Goal: Task Accomplishment & Management: Complete application form

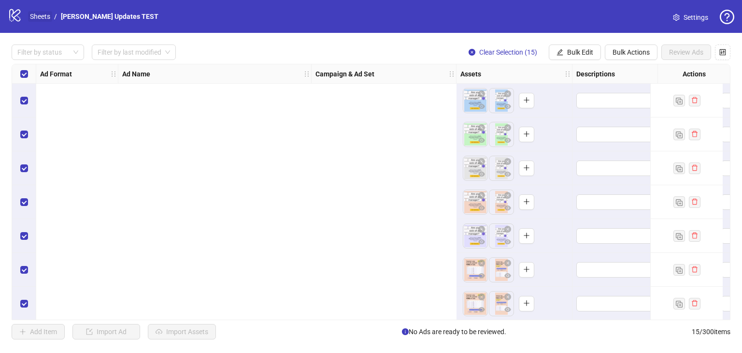
drag, startPoint x: 0, startPoint y: 0, endPoint x: 39, endPoint y: 16, distance: 42.0
click at [39, 16] on link "Sheets" at bounding box center [40, 16] width 24 height 11
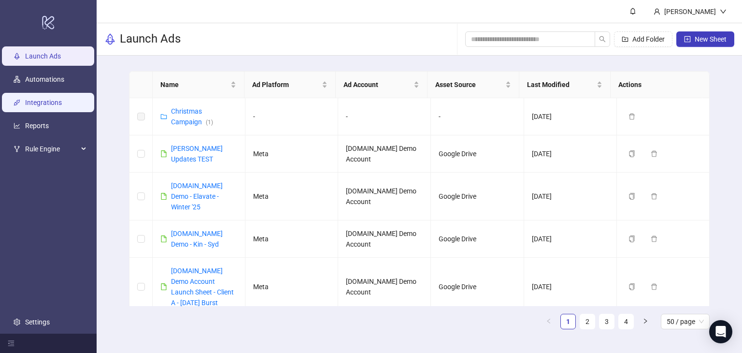
click at [37, 105] on link "Integrations" at bounding box center [43, 103] width 37 height 8
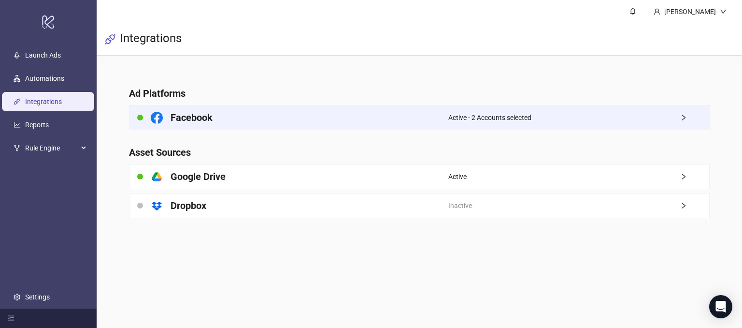
click at [372, 116] on div "Facebook" at bounding box center [289, 117] width 319 height 24
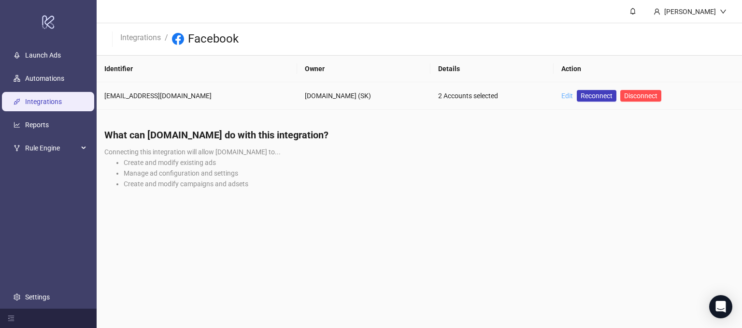
click at [562, 99] on link "Edit" at bounding box center [568, 96] width 12 height 8
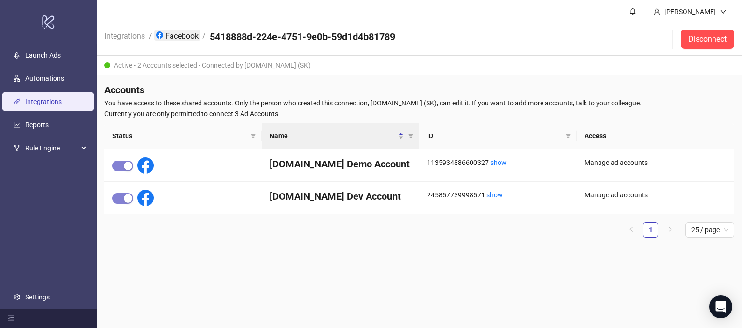
click at [172, 35] on link "Facebook" at bounding box center [177, 35] width 46 height 11
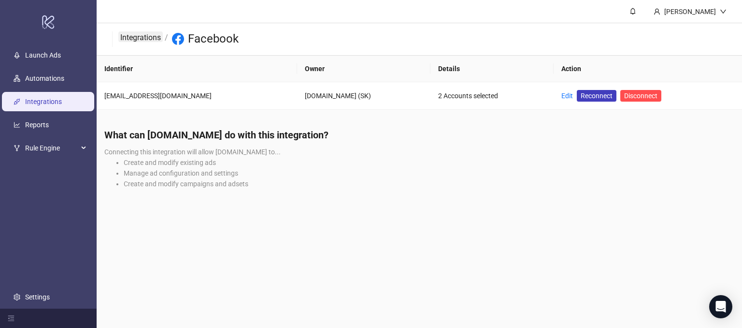
click at [146, 41] on link "Integrations" at bounding box center [140, 36] width 44 height 11
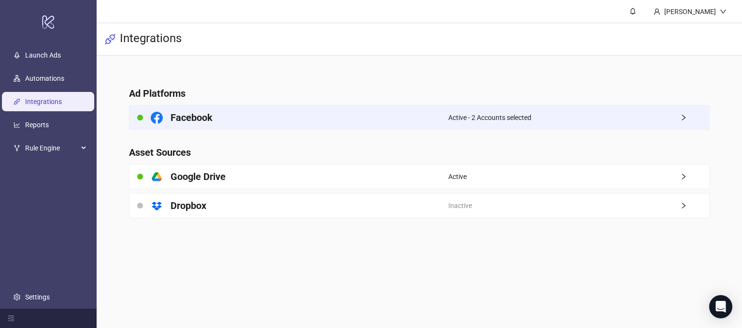
click at [365, 120] on div "Facebook" at bounding box center [289, 117] width 319 height 24
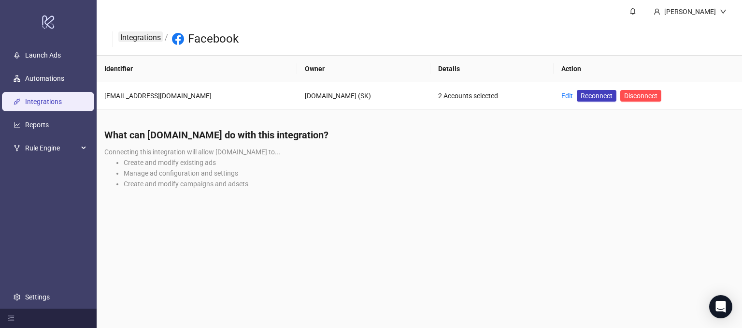
click at [136, 37] on link "Integrations" at bounding box center [140, 36] width 44 height 11
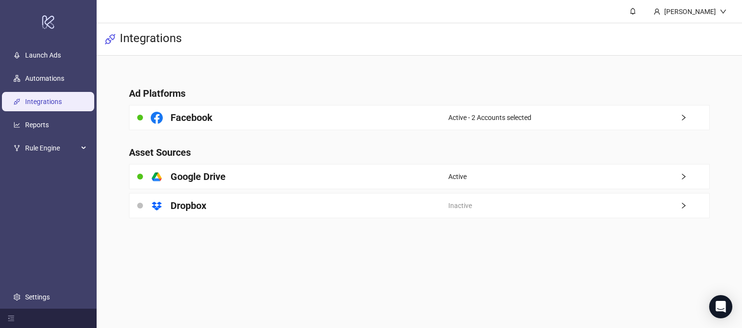
click at [436, 267] on main "[PERSON_NAME] Demo Integrations Ad Platforms Facebook Active - 2 Accounts selec…" at bounding box center [420, 164] width 646 height 328
click at [720, 307] on icon "Open Intercom Messenger" at bounding box center [720, 306] width 11 height 13
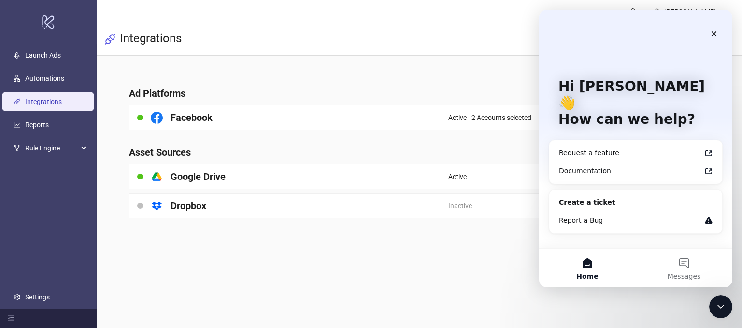
click at [400, 117] on div "Facebook" at bounding box center [289, 117] width 319 height 24
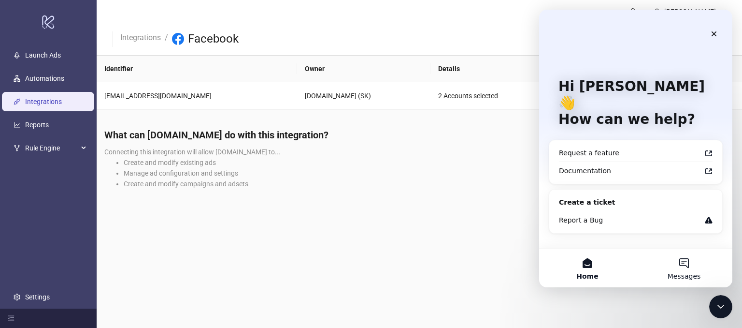
click at [685, 261] on button "Messages" at bounding box center [684, 267] width 97 height 39
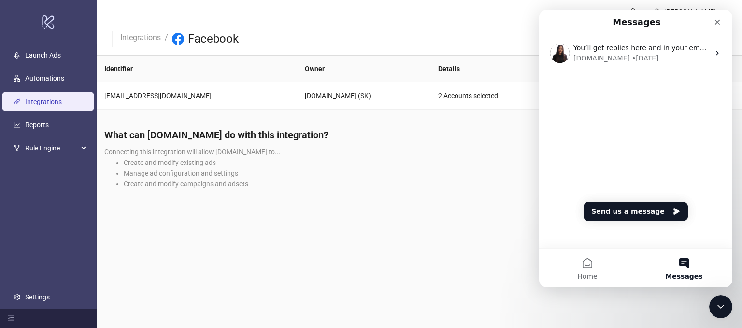
click at [582, 130] on div "You’ll get replies here and in your email: ✉️ [PERSON_NAME][EMAIL_ADDRESS][DOMA…" at bounding box center [635, 141] width 193 height 213
click at [583, 269] on button "Home" at bounding box center [587, 267] width 97 height 39
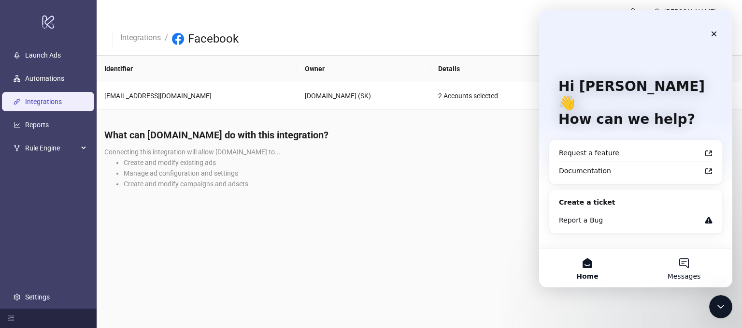
click at [682, 265] on button "Messages" at bounding box center [684, 267] width 97 height 39
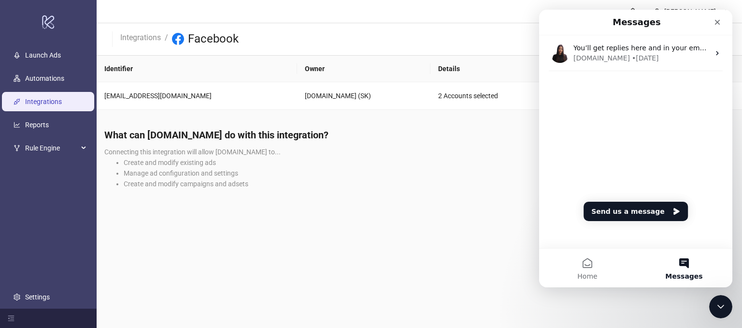
click at [635, 148] on div "You’ll get replies here and in your email: ✉️ [PERSON_NAME][EMAIL_ADDRESS][DOMA…" at bounding box center [635, 141] width 193 height 213
click at [728, 309] on div "Close Intercom Messenger" at bounding box center [719, 304] width 23 height 23
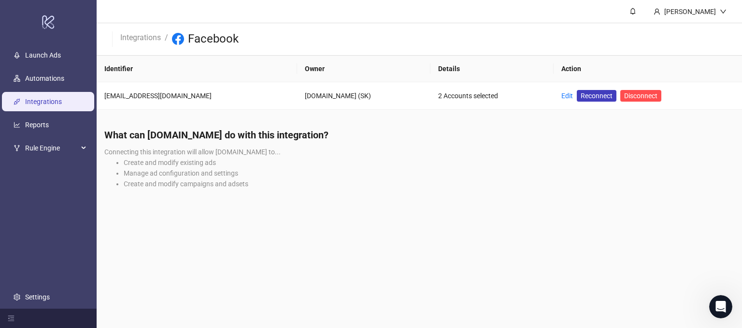
click at [582, 170] on li "Manage ad configuration and settings" at bounding box center [429, 173] width 611 height 11
click at [125, 38] on link "Integrations" at bounding box center [140, 36] width 44 height 11
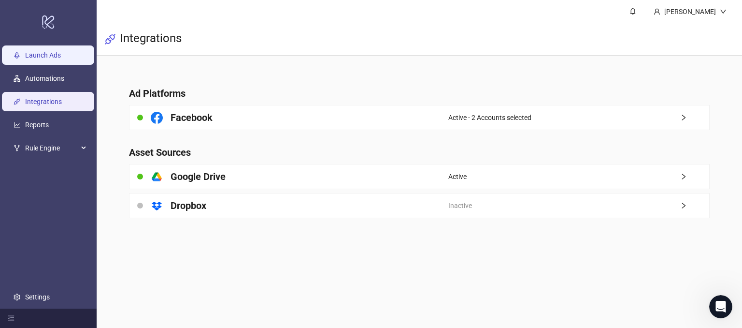
click at [32, 53] on link "Launch Ads" at bounding box center [43, 56] width 36 height 8
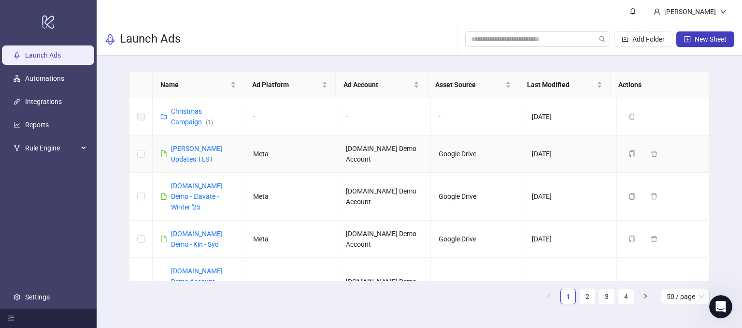
click at [145, 150] on td at bounding box center [141, 153] width 23 height 37
click at [708, 36] on span "New Sheet" at bounding box center [711, 39] width 32 height 8
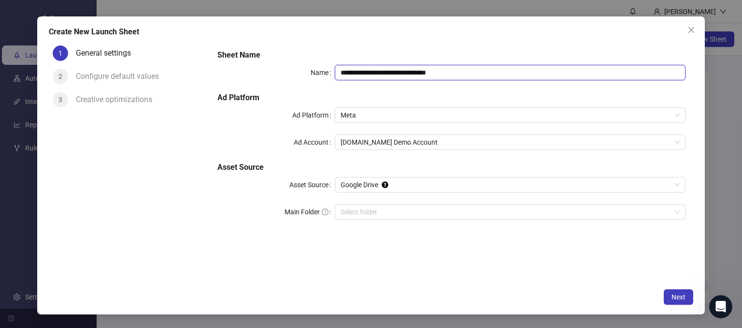
click at [459, 72] on input "**********" at bounding box center [510, 72] width 351 height 15
drag, startPoint x: 466, startPoint y: 72, endPoint x: 389, endPoint y: 71, distance: 77.3
click at [389, 71] on input "**********" at bounding box center [510, 72] width 351 height 15
type input "**********"
click at [206, 122] on div "1 General settings 2 Configure default values 3 Creative optimizations" at bounding box center [129, 163] width 161 height 242
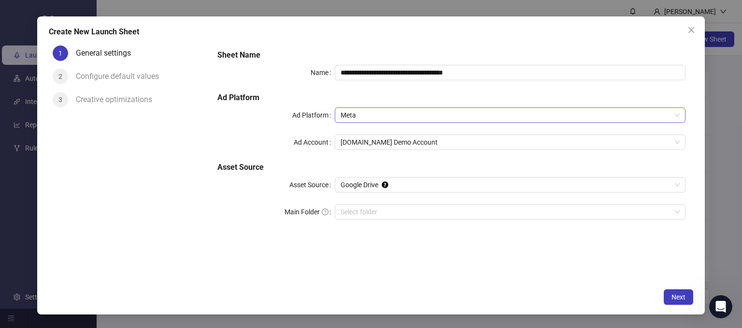
click at [369, 113] on span "Meta" at bounding box center [511, 115] width 340 height 14
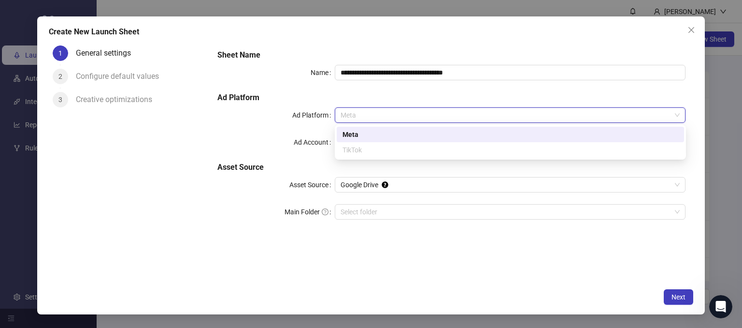
click at [346, 137] on div "Meta" at bounding box center [511, 134] width 336 height 11
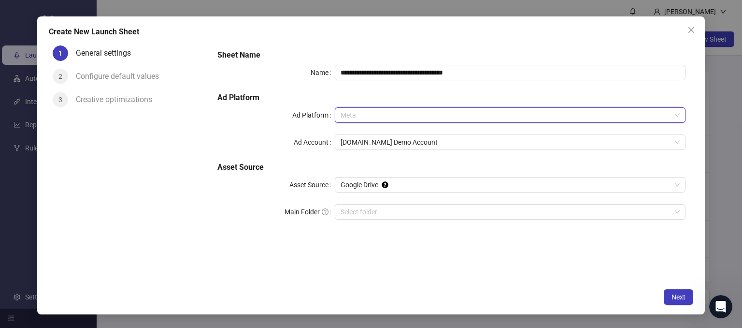
click at [350, 118] on span "Meta" at bounding box center [511, 115] width 340 height 14
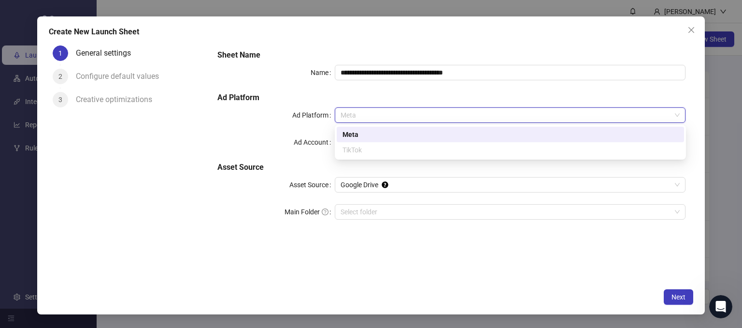
click at [353, 128] on div "Meta" at bounding box center [511, 134] width 348 height 15
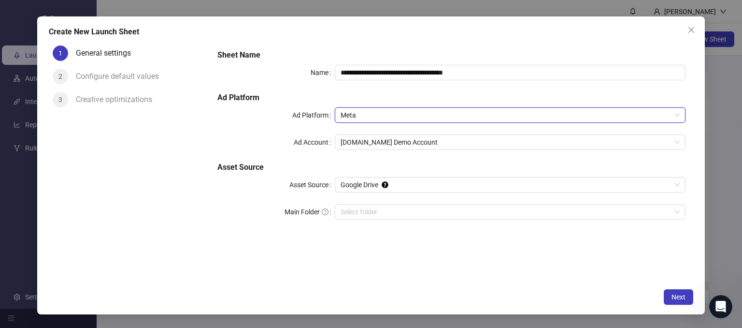
click at [261, 129] on div "**********" at bounding box center [452, 139] width 476 height 189
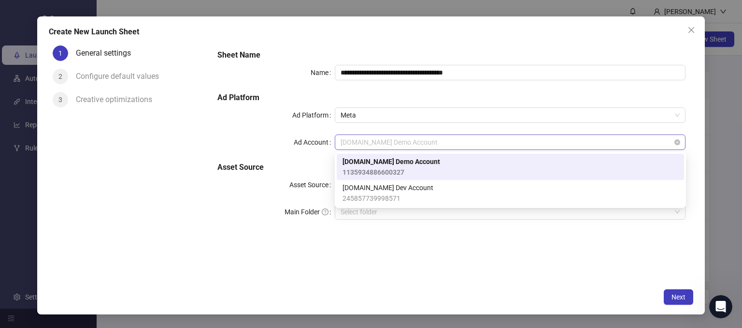
click at [351, 141] on span "[DOMAIN_NAME] Demo Account" at bounding box center [511, 142] width 340 height 14
click at [377, 171] on span "1135934886600327" at bounding box center [392, 172] width 98 height 11
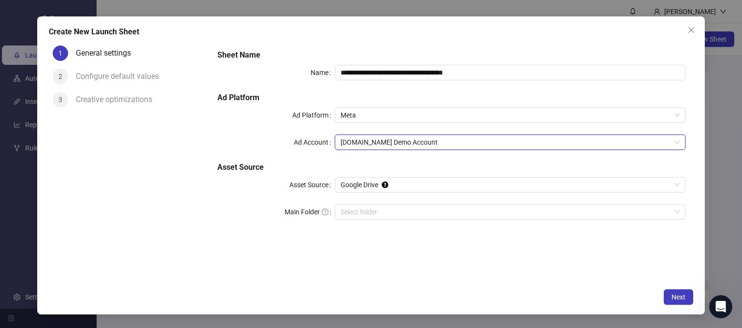
click at [196, 222] on div "1 General settings 2 Configure default values 3 Creative optimizations" at bounding box center [129, 163] width 161 height 242
click at [352, 187] on span "Google Drive" at bounding box center [511, 184] width 340 height 14
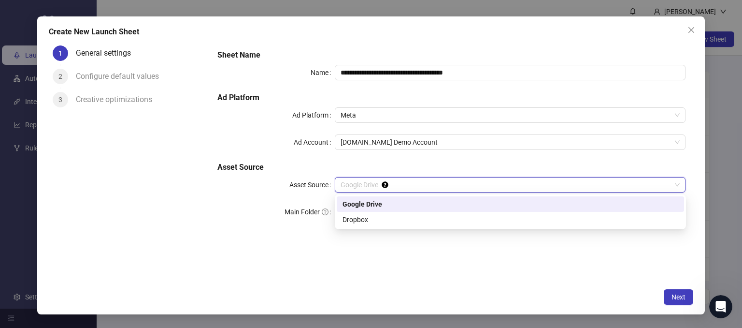
click at [345, 203] on div "Google Drive" at bounding box center [511, 204] width 336 height 11
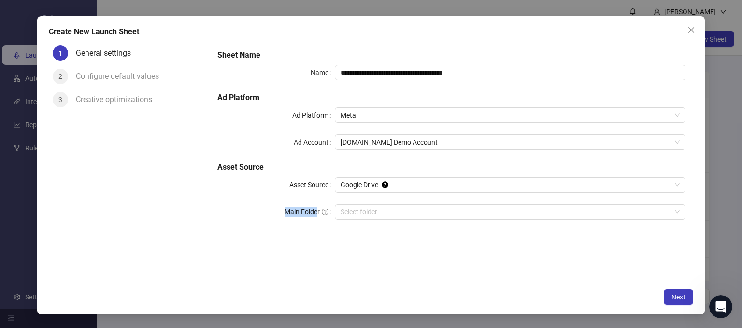
drag, startPoint x: 286, startPoint y: 215, endPoint x: 318, endPoint y: 215, distance: 31.4
click at [318, 215] on label "Main Folder" at bounding box center [310, 211] width 50 height 15
click at [321, 257] on div "**********" at bounding box center [452, 163] width 484 height 242
click at [358, 212] on input "Main Folder" at bounding box center [506, 211] width 331 height 14
click at [498, 252] on div "**********" at bounding box center [452, 163] width 484 height 242
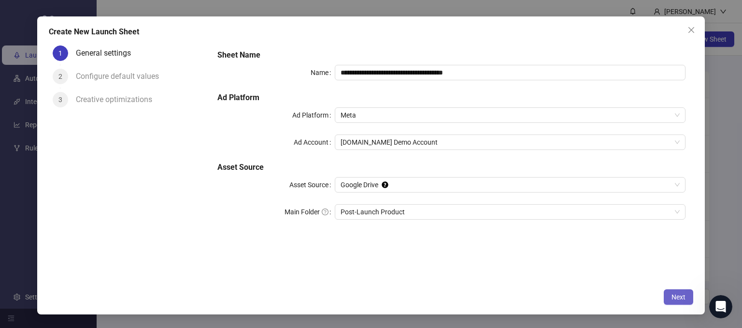
click at [680, 300] on button "Next" at bounding box center [678, 296] width 29 height 15
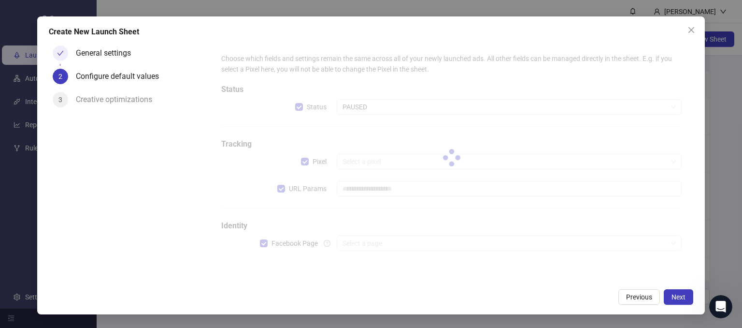
type input "**********"
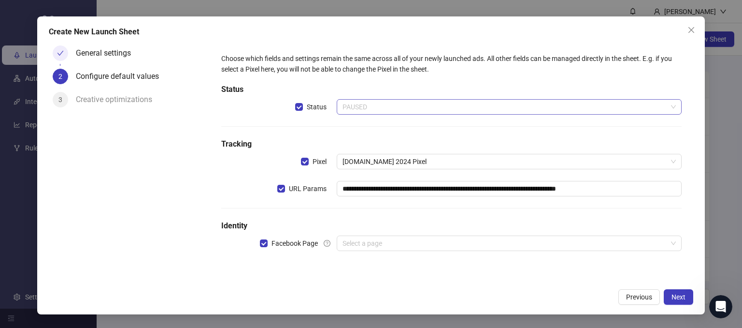
click at [370, 101] on span "PAUSED" at bounding box center [510, 107] width 334 height 14
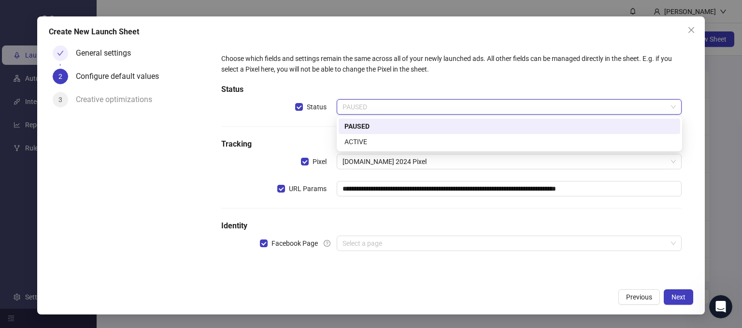
click at [353, 126] on div "PAUSED" at bounding box center [510, 126] width 330 height 11
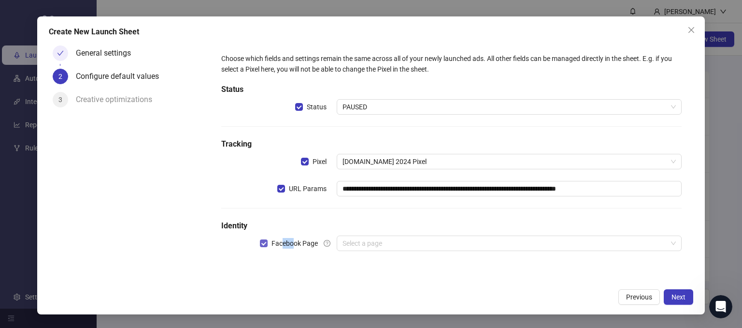
drag, startPoint x: 280, startPoint y: 241, endPoint x: 292, endPoint y: 242, distance: 11.6
click at [292, 242] on span "Facebook Page" at bounding box center [295, 243] width 54 height 11
click at [290, 223] on h5 "Identity" at bounding box center [451, 226] width 461 height 12
click at [357, 245] on input "search" at bounding box center [505, 243] width 325 height 14
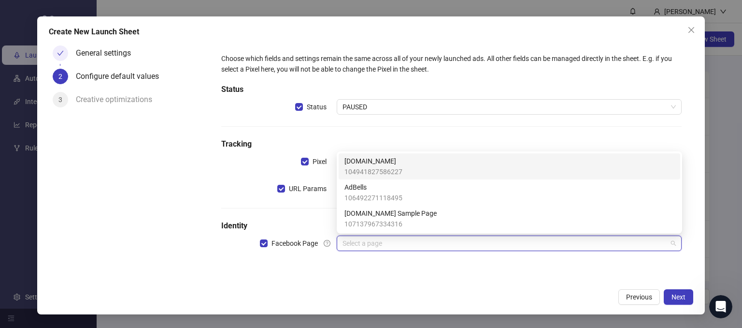
click at [348, 172] on span "104941827586227" at bounding box center [374, 171] width 58 height 11
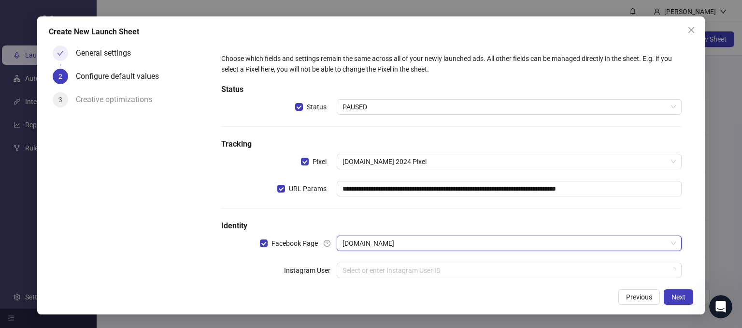
click at [188, 259] on div "General settings 2 Configure default values 3 Creative optimizations" at bounding box center [129, 163] width 161 height 242
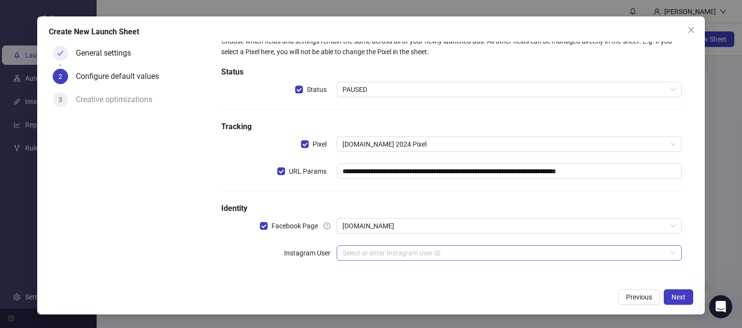
click at [355, 252] on input "search" at bounding box center [505, 253] width 325 height 14
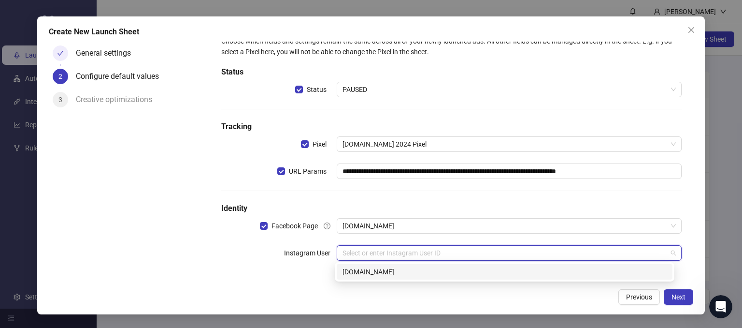
click at [350, 268] on div "[DOMAIN_NAME]" at bounding box center [505, 271] width 324 height 11
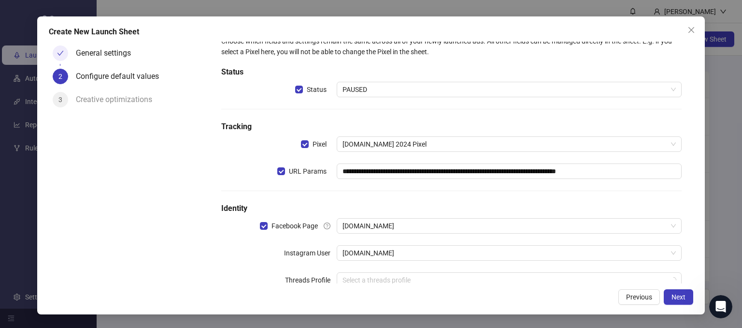
click at [216, 259] on div "**********" at bounding box center [452, 167] width 476 height 279
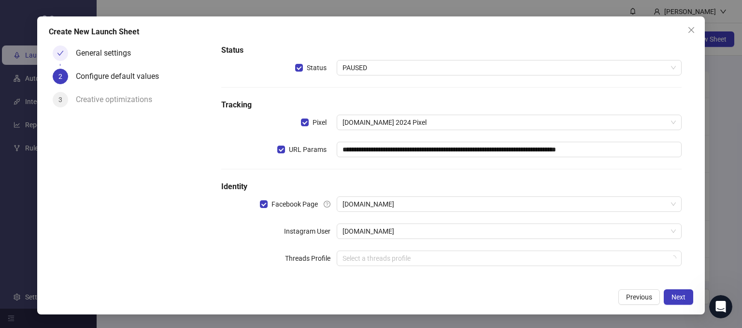
scroll to position [44, 0]
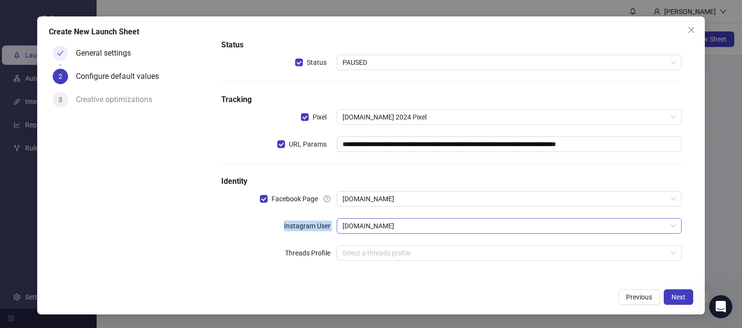
drag, startPoint x: 275, startPoint y: 223, endPoint x: 342, endPoint y: 218, distance: 67.4
click at [342, 218] on div "Instagram User [DOMAIN_NAME]" at bounding box center [451, 225] width 461 height 15
click at [257, 232] on div "Instagram User" at bounding box center [278, 225] width 115 height 15
click at [672, 300] on button "Next" at bounding box center [678, 296] width 29 height 15
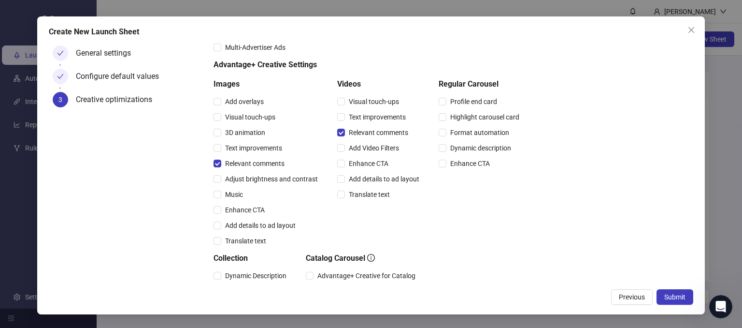
scroll to position [251, 0]
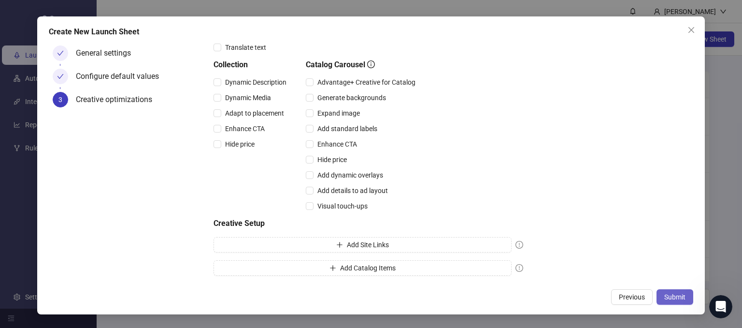
click at [666, 300] on button "Submit" at bounding box center [675, 296] width 37 height 15
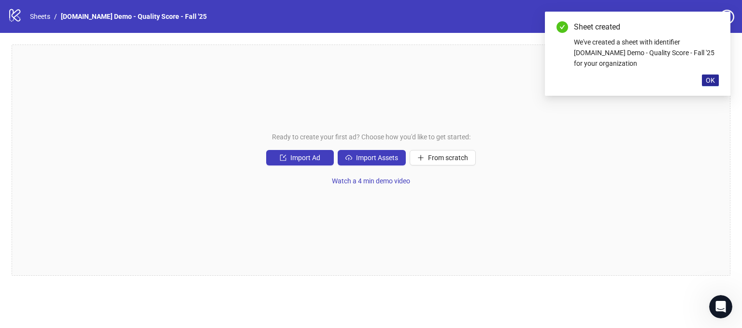
click at [709, 77] on span "OK" at bounding box center [710, 80] width 9 height 8
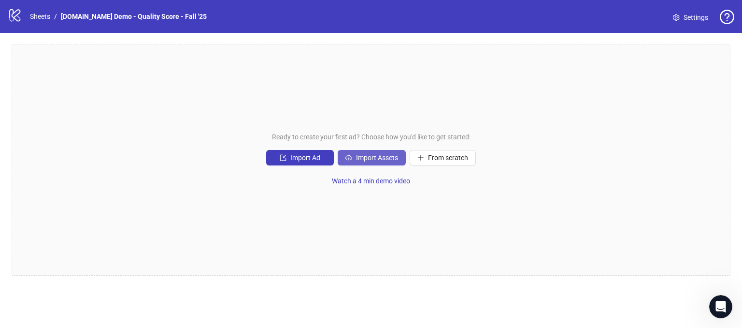
click at [363, 152] on button "Import Assets" at bounding box center [372, 157] width 68 height 15
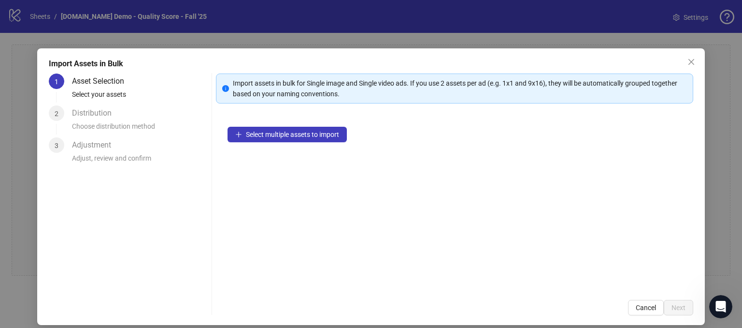
scroll to position [9, 0]
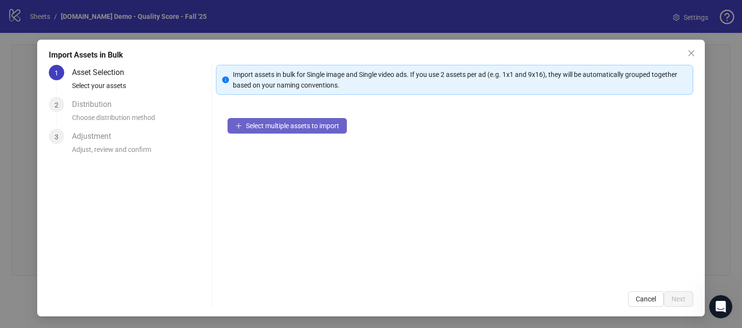
click at [284, 127] on span "Select multiple assets to import" at bounding box center [292, 126] width 93 height 8
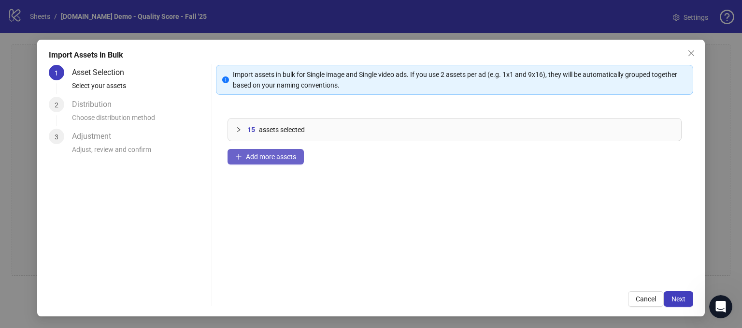
click at [252, 156] on span "Add more assets" at bounding box center [271, 157] width 50 height 8
click at [359, 234] on div "21 assets selected Add more assets" at bounding box center [455, 192] width 478 height 173
click at [672, 299] on span "Next" at bounding box center [679, 299] width 14 height 8
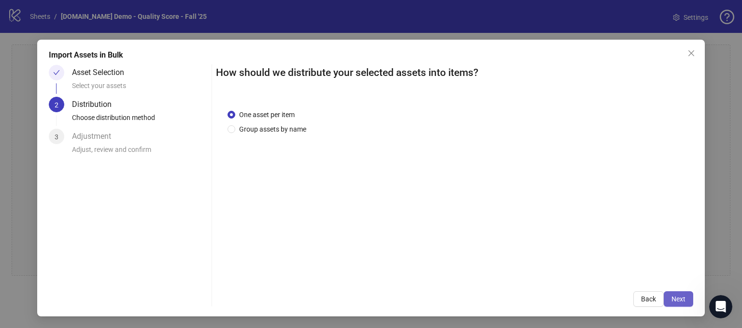
click at [672, 297] on span "Next" at bounding box center [679, 299] width 14 height 8
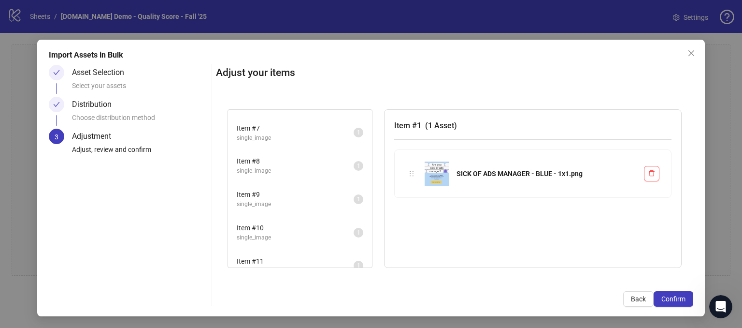
scroll to position [533, 0]
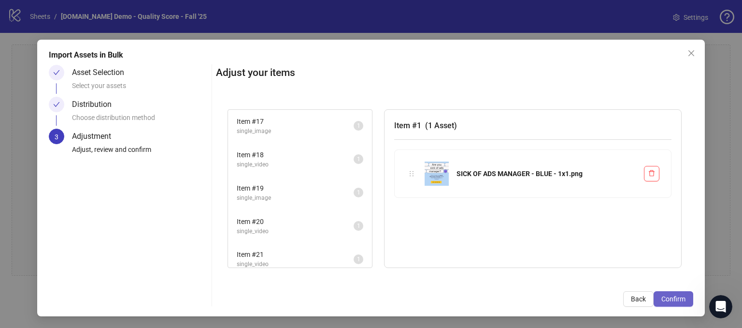
click at [662, 297] on span "Confirm" at bounding box center [674, 299] width 24 height 8
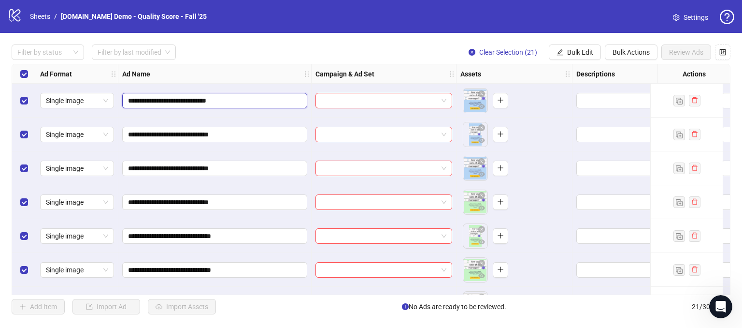
drag, startPoint x: 130, startPoint y: 99, endPoint x: 245, endPoint y: 97, distance: 114.1
click at [245, 97] on input "**********" at bounding box center [214, 100] width 172 height 11
click at [205, 73] on div "Ad Name" at bounding box center [214, 73] width 193 height 19
click at [246, 101] on input "**********" at bounding box center [214, 100] width 172 height 11
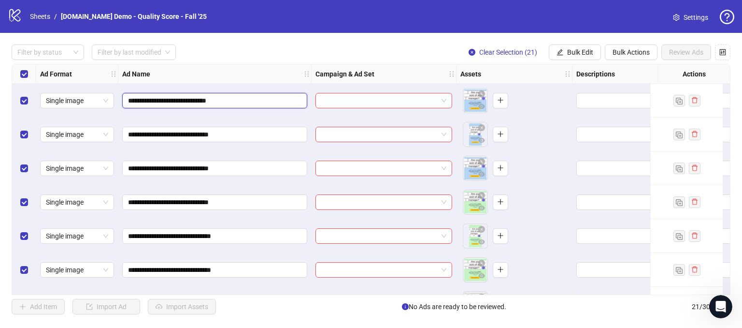
click at [222, 103] on input "**********" at bounding box center [214, 100] width 172 height 11
click at [243, 101] on input "**********" at bounding box center [214, 100] width 172 height 11
click at [255, 140] on span "**********" at bounding box center [214, 134] width 185 height 15
click at [246, 198] on input "**********" at bounding box center [214, 202] width 172 height 11
click at [255, 133] on input "**********" at bounding box center [214, 134] width 172 height 11
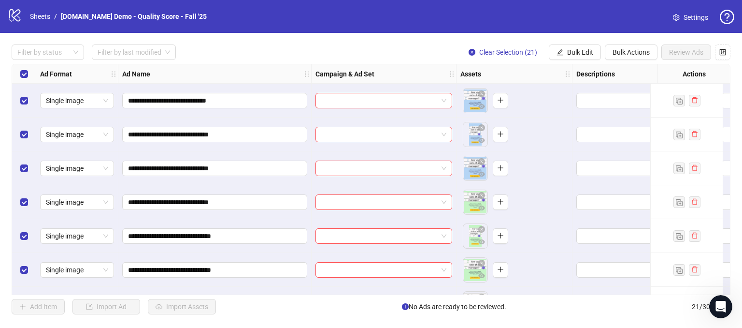
click at [261, 56] on div "Filter by status Filter by last modified Clear Selection (21) Bulk Edit Bulk Ac…" at bounding box center [371, 51] width 719 height 15
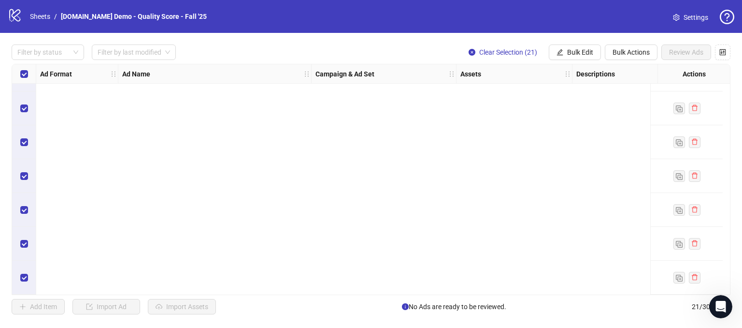
scroll to position [0, 0]
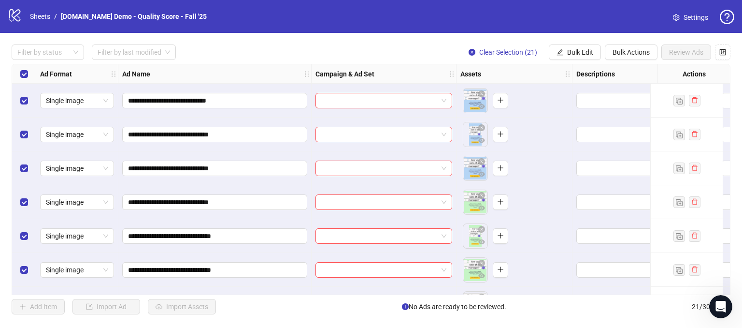
click at [370, 47] on div "Filter by status Filter by last modified Clear Selection (21) Bulk Edit Bulk Ac…" at bounding box center [371, 51] width 719 height 15
click at [725, 53] on icon "control" at bounding box center [723, 52] width 7 height 7
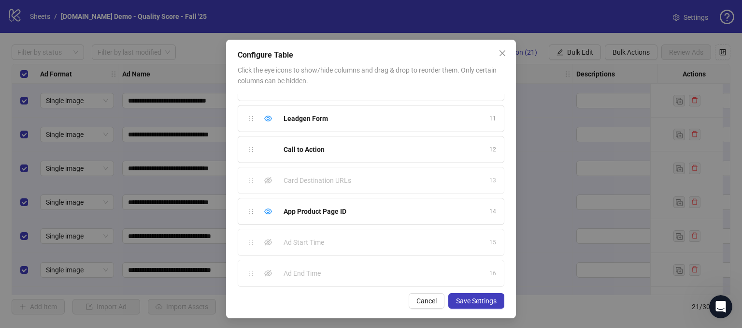
scroll to position [11, 0]
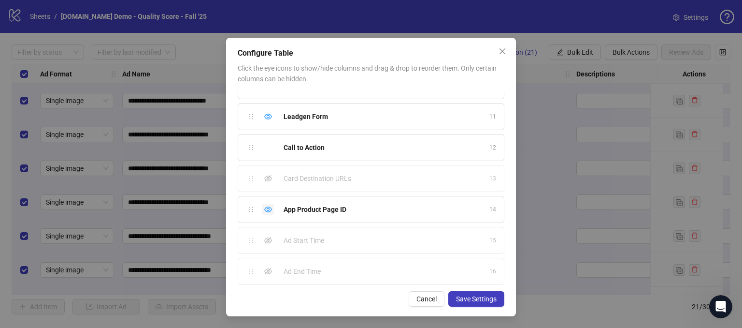
click at [265, 205] on icon "eye" at bounding box center [268, 209] width 8 height 8
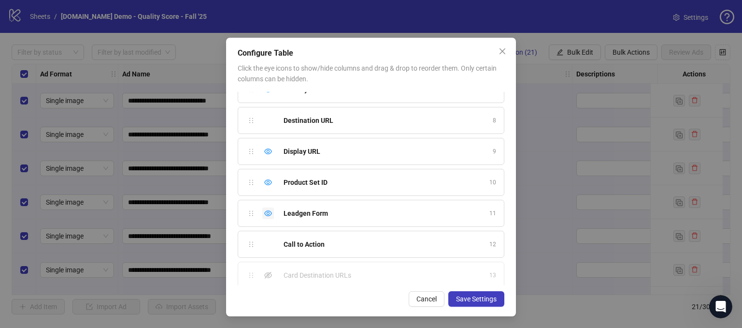
click at [264, 210] on icon "eye" at bounding box center [268, 213] width 8 height 8
click at [267, 181] on icon "eye" at bounding box center [268, 182] width 8 height 8
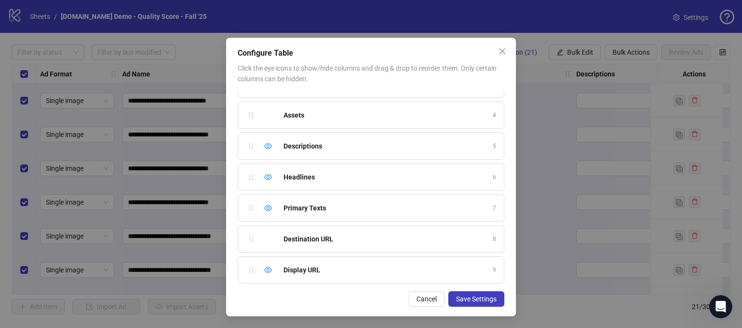
scroll to position [105, 0]
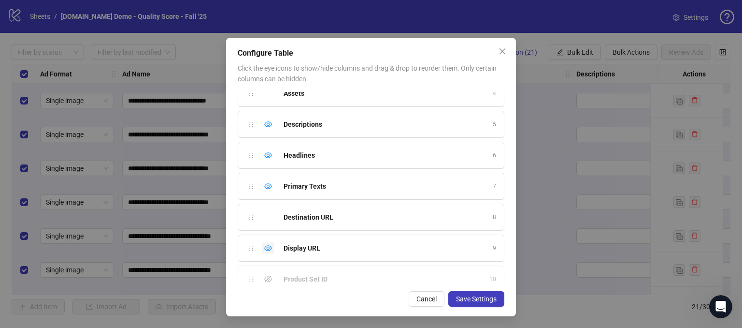
click at [267, 245] on icon "eye" at bounding box center [268, 248] width 8 height 8
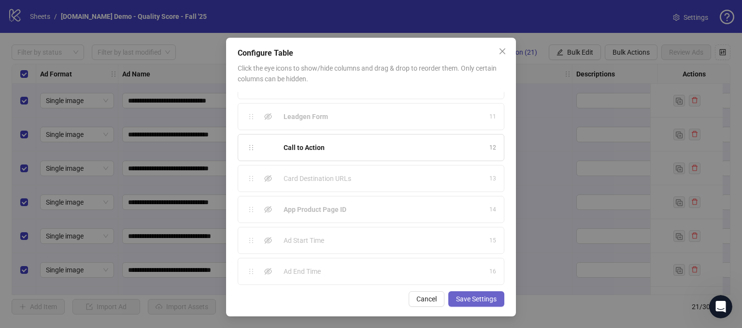
click at [475, 298] on span "Save Settings" at bounding box center [476, 299] width 41 height 8
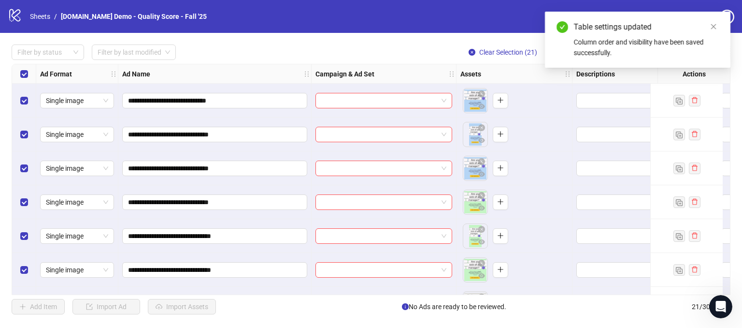
scroll to position [0, 0]
click at [710, 28] on icon "close" at bounding box center [713, 26] width 7 height 7
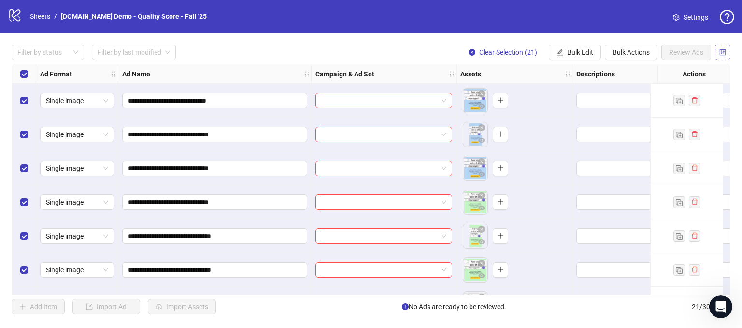
click at [725, 55] on icon "control" at bounding box center [723, 52] width 6 height 6
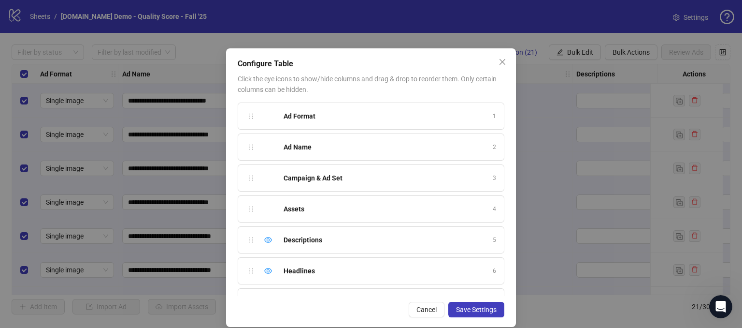
scroll to position [298, 0]
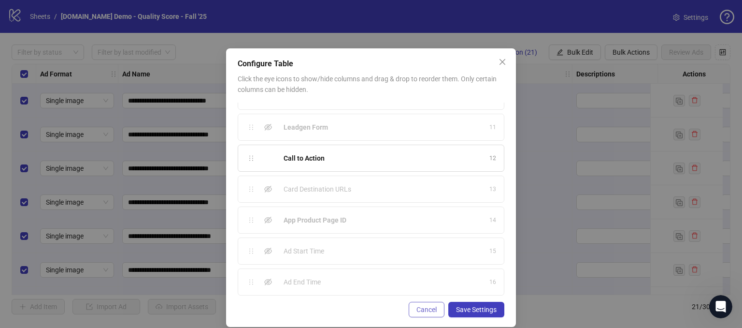
click at [420, 311] on span "Cancel" at bounding box center [427, 309] width 20 height 8
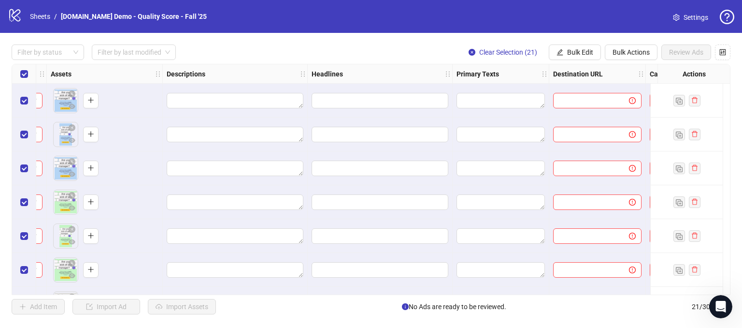
scroll to position [0, 435]
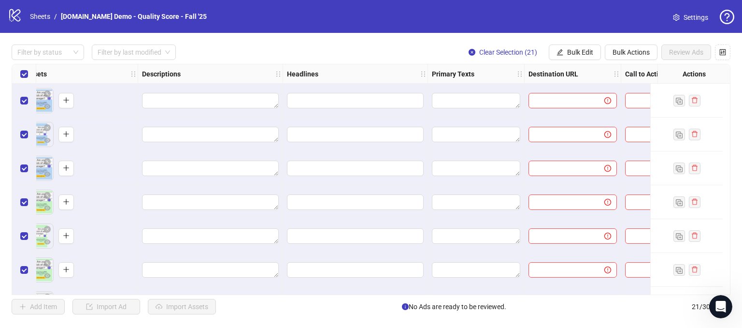
click at [404, 296] on div "**********" at bounding box center [371, 179] width 742 height 293
drag, startPoint x: 404, startPoint y: 296, endPoint x: 390, endPoint y: 291, distance: 14.8
click at [390, 291] on div "**********" at bounding box center [371, 179] width 742 height 293
click at [338, 312] on div "Add Item Import Ad Import Assets No Ads are ready to be reviewed. 21 / 300 items" at bounding box center [371, 306] width 719 height 15
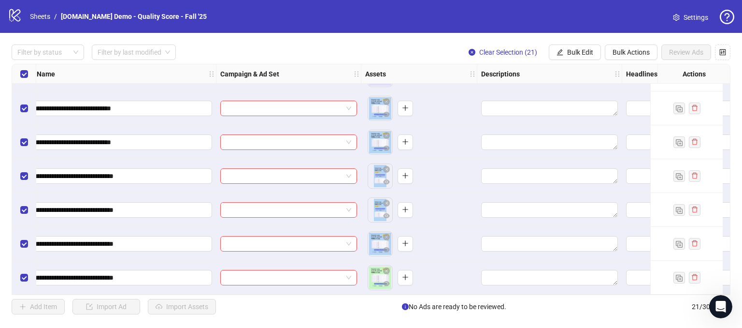
scroll to position [503, 0]
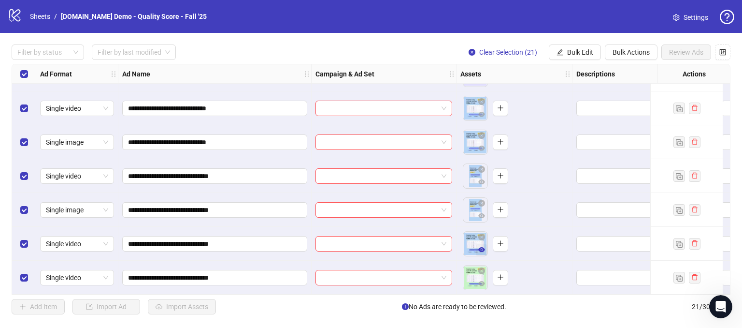
click at [480, 248] on icon "eye" at bounding box center [481, 249] width 7 height 5
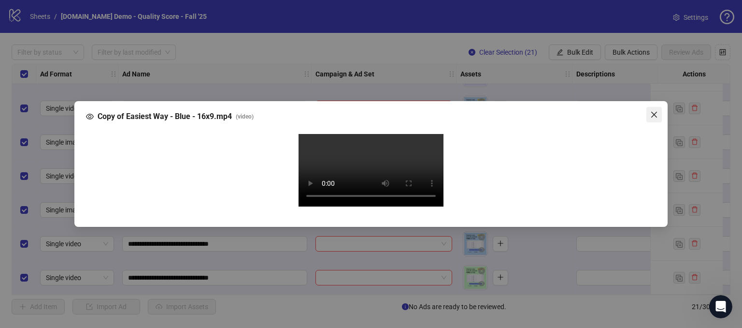
click at [652, 111] on icon "close" at bounding box center [655, 115] width 8 height 8
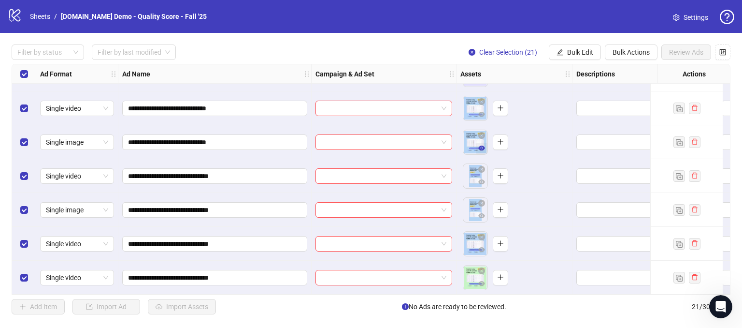
click at [481, 146] on icon "eye" at bounding box center [481, 147] width 7 height 5
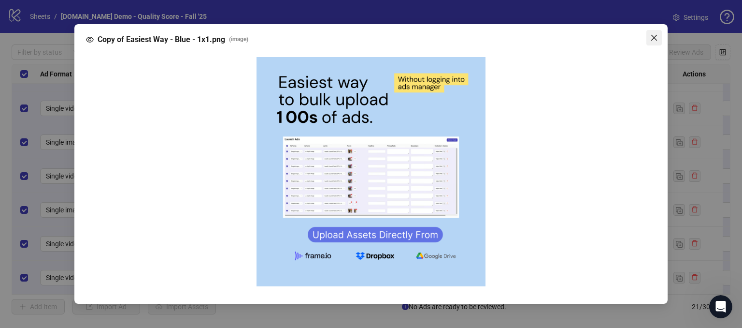
click at [653, 36] on icon "close" at bounding box center [655, 38] width 6 height 6
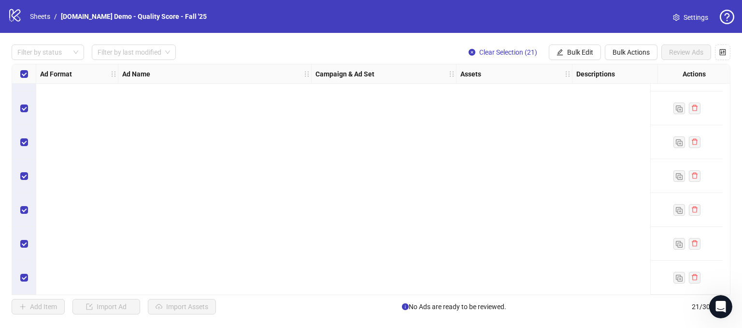
scroll to position [0, 0]
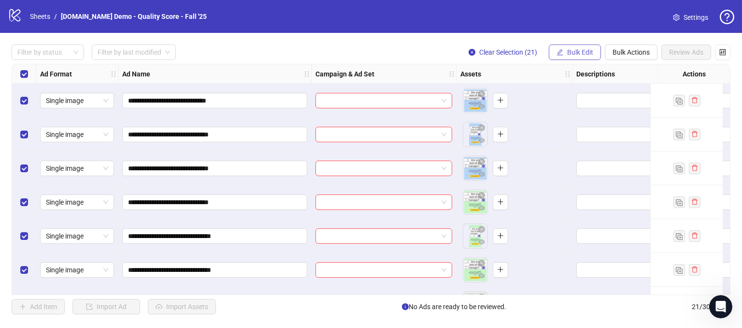
click at [577, 53] on span "Bulk Edit" at bounding box center [580, 52] width 26 height 8
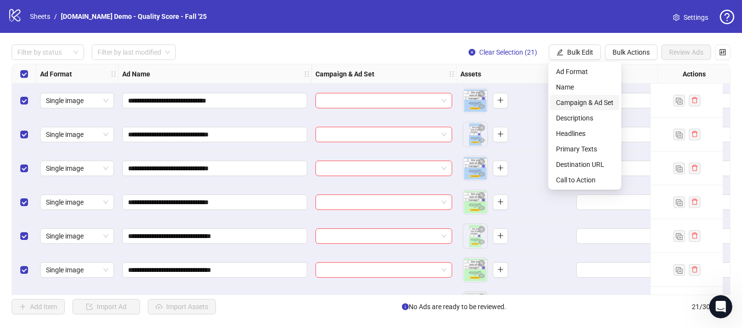
click at [570, 103] on span "Campaign & Ad Set" at bounding box center [585, 102] width 58 height 11
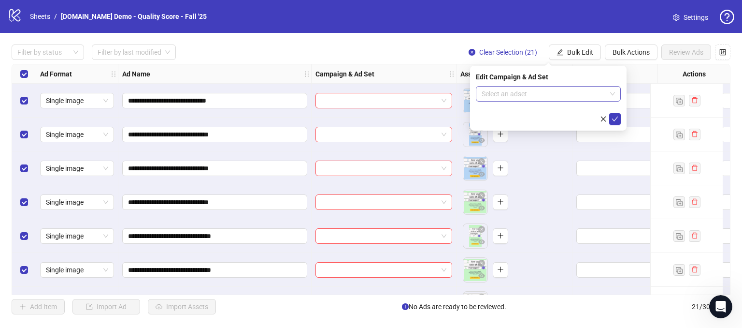
click at [506, 91] on input "search" at bounding box center [544, 94] width 125 height 14
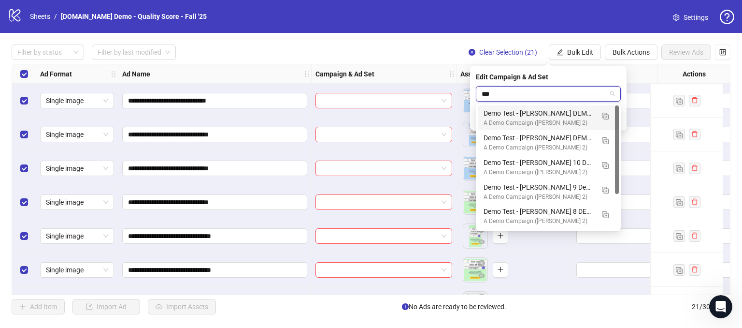
type input "****"
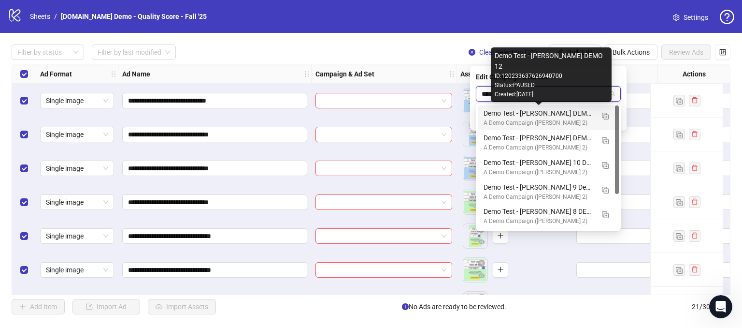
click at [523, 113] on div "Demo Test - [PERSON_NAME] DEMO 12" at bounding box center [539, 113] width 110 height 11
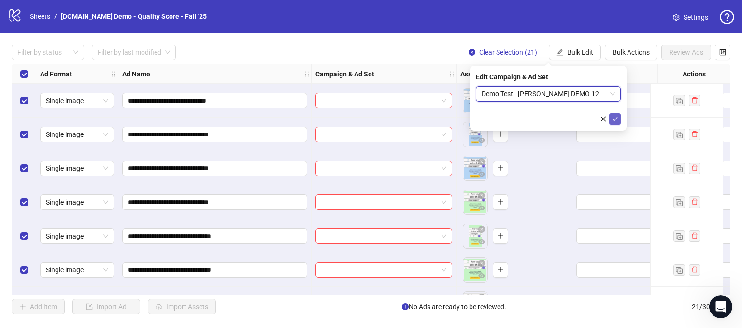
click at [619, 118] on button "submit" at bounding box center [615, 119] width 12 height 12
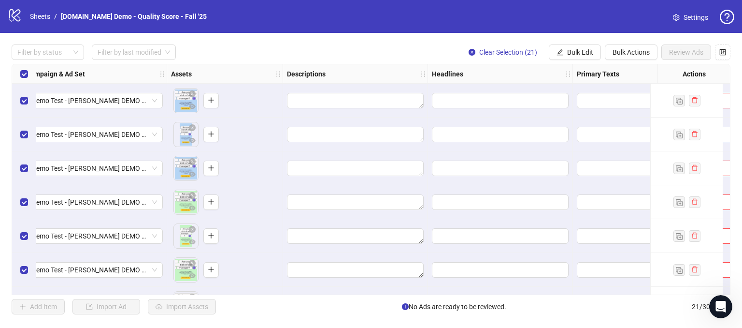
scroll to position [0, 241]
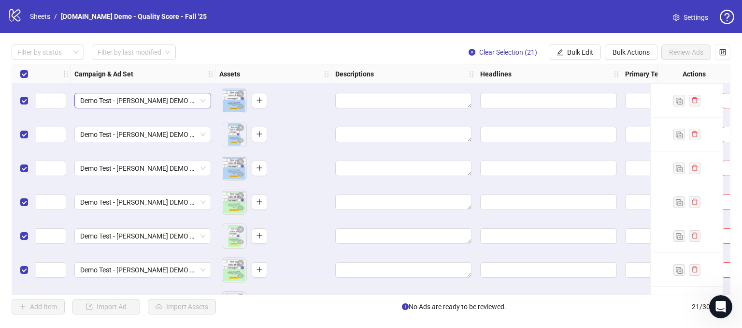
click at [201, 101] on span "Demo Test - [PERSON_NAME] DEMO 12" at bounding box center [142, 100] width 125 height 14
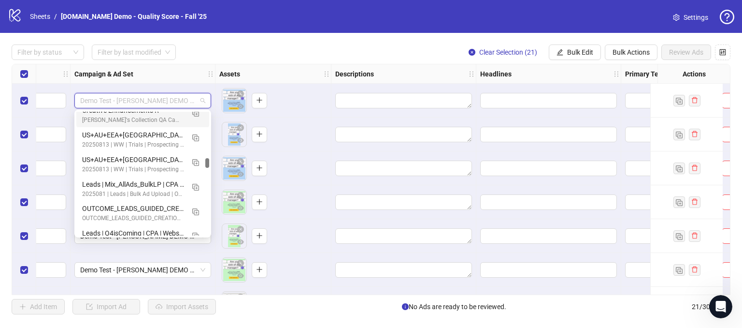
scroll to position [773, 0]
click at [225, 48] on div "Filter by status Filter by last modified Clear Selection (21) Bulk Edit Bulk Ac…" at bounding box center [371, 51] width 719 height 15
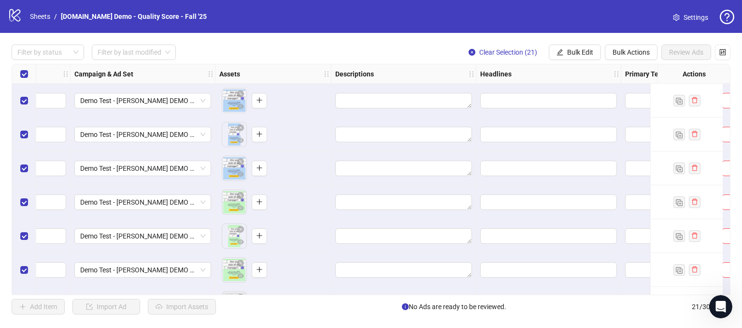
scroll to position [0, 317]
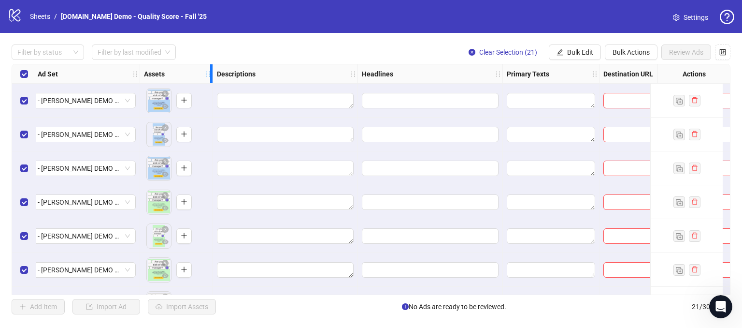
drag, startPoint x: 255, startPoint y: 64, endPoint x: 212, endPoint y: 62, distance: 43.0
click at [212, 62] on div "**********" at bounding box center [371, 179] width 742 height 293
click at [239, 139] on textarea "Edit values" at bounding box center [285, 134] width 137 height 15
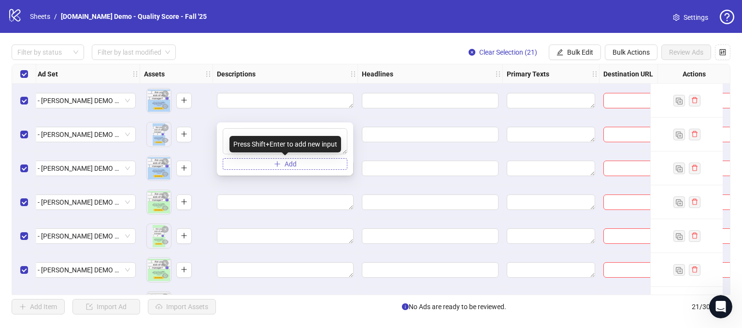
click at [258, 159] on button "Add" at bounding box center [285, 164] width 125 height 12
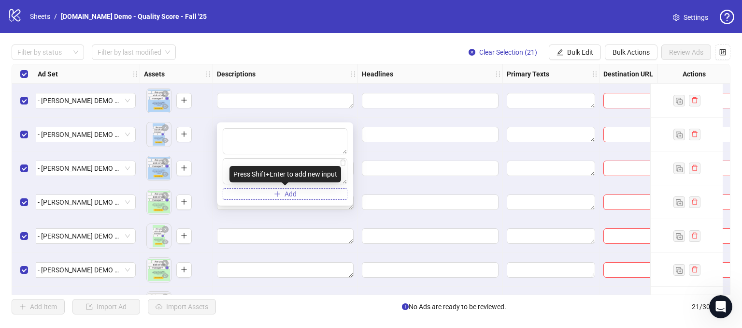
click at [278, 194] on icon "plus" at bounding box center [277, 193] width 7 height 7
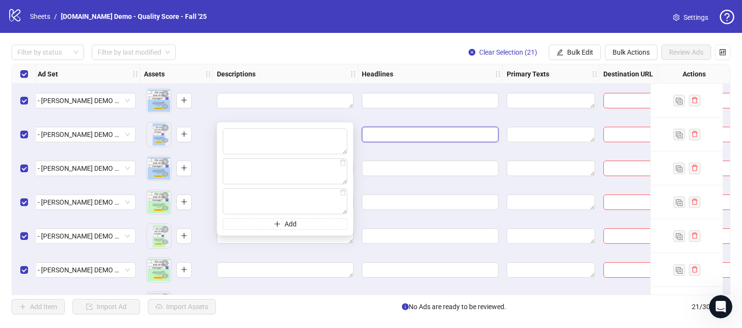
click at [382, 135] on input "Edit values" at bounding box center [429, 134] width 123 height 11
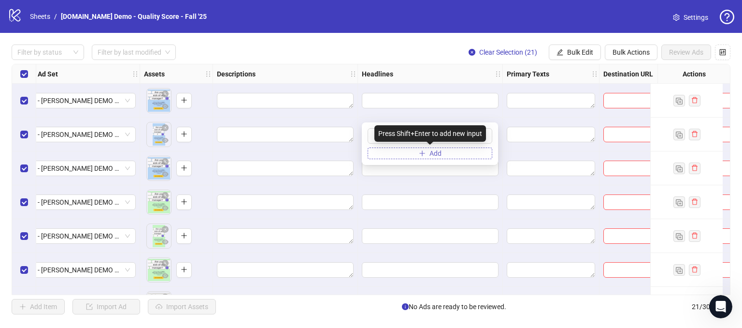
click at [399, 157] on button "Add" at bounding box center [430, 153] width 125 height 12
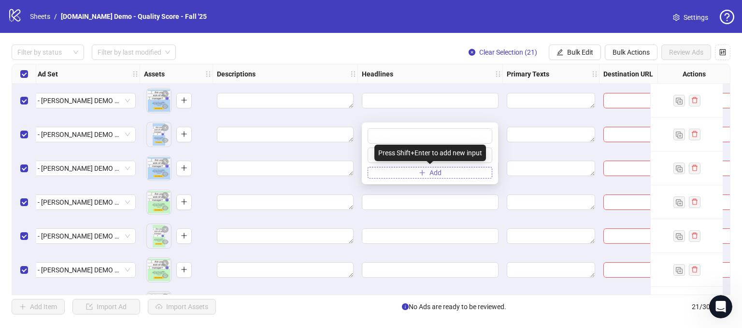
click at [402, 174] on button "Add" at bounding box center [430, 173] width 125 height 12
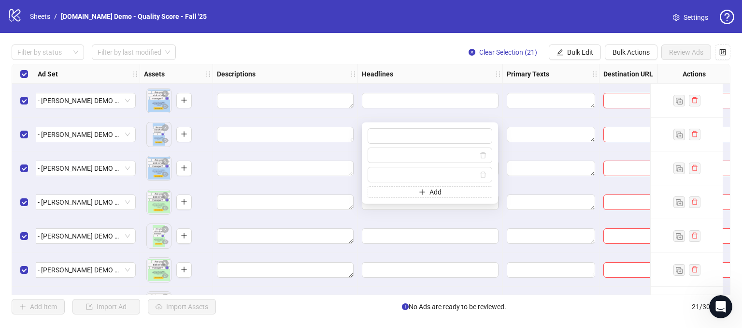
click at [441, 60] on div "**********" at bounding box center [371, 179] width 742 height 293
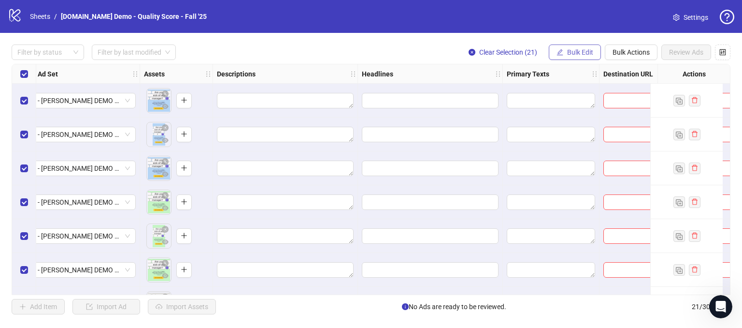
click at [574, 50] on span "Bulk Edit" at bounding box center [580, 52] width 26 height 8
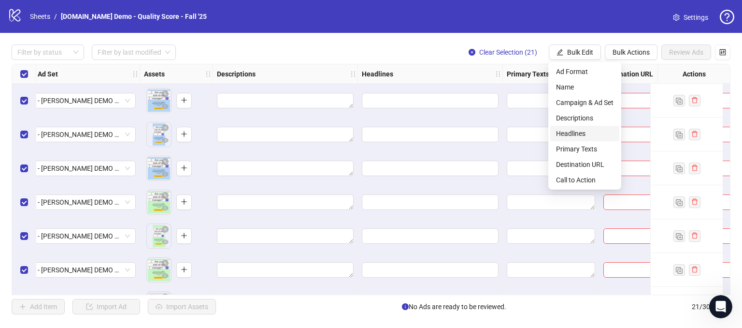
click at [566, 136] on span "Headlines" at bounding box center [585, 133] width 58 height 11
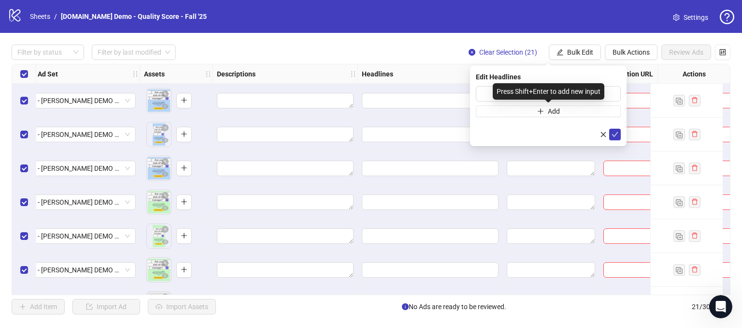
click at [505, 92] on div "Press Shift+Enter to add new input" at bounding box center [549, 91] width 112 height 16
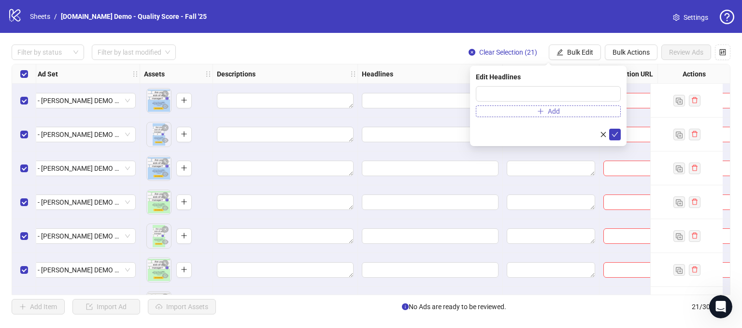
click at [508, 109] on button "Add" at bounding box center [548, 111] width 145 height 12
click at [510, 101] on input "*" at bounding box center [548, 93] width 145 height 15
type input "**********"
click at [617, 130] on button "submit" at bounding box center [615, 135] width 12 height 12
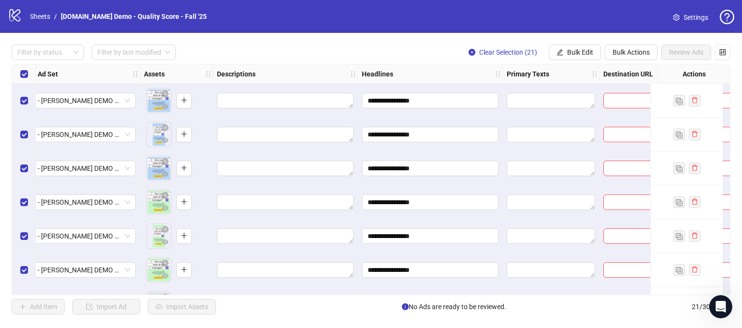
drag, startPoint x: 363, startPoint y: 289, endPoint x: 452, endPoint y: 287, distance: 89.0
click at [452, 287] on div "**********" at bounding box center [371, 179] width 719 height 231
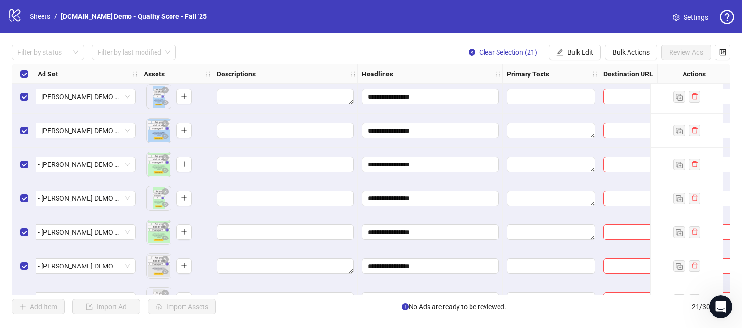
scroll to position [38, 439]
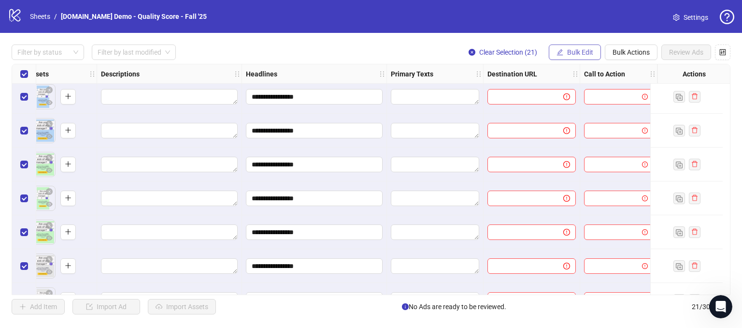
click at [566, 51] on button "Bulk Edit" at bounding box center [575, 51] width 52 height 15
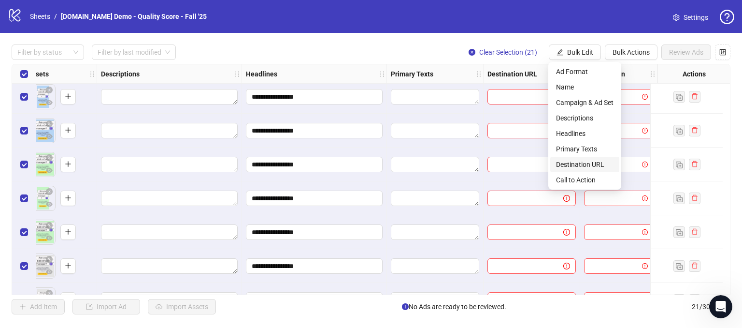
click at [565, 165] on span "Destination URL" at bounding box center [585, 164] width 58 height 11
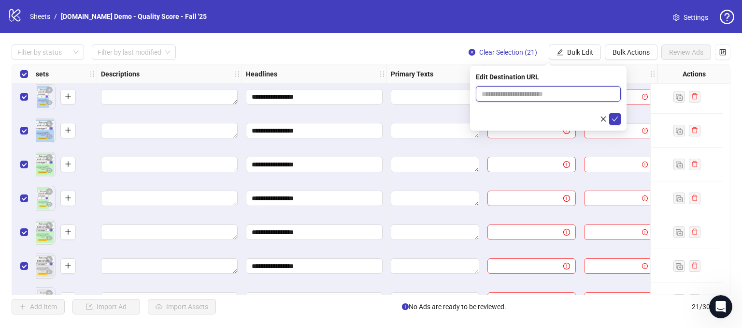
click at [506, 96] on input "text" at bounding box center [545, 93] width 126 height 11
type input "**********"
click at [612, 122] on span "submit" at bounding box center [615, 119] width 7 height 8
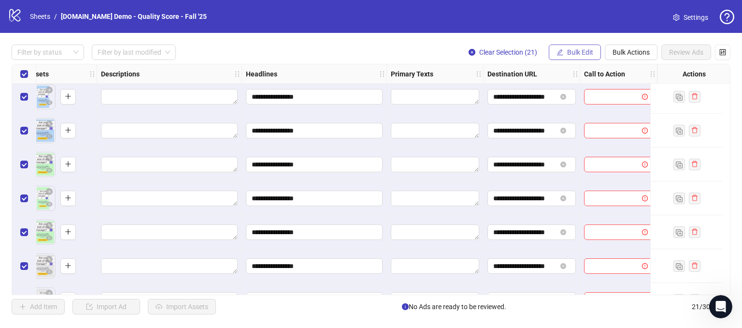
click at [575, 50] on span "Bulk Edit" at bounding box center [580, 52] width 26 height 8
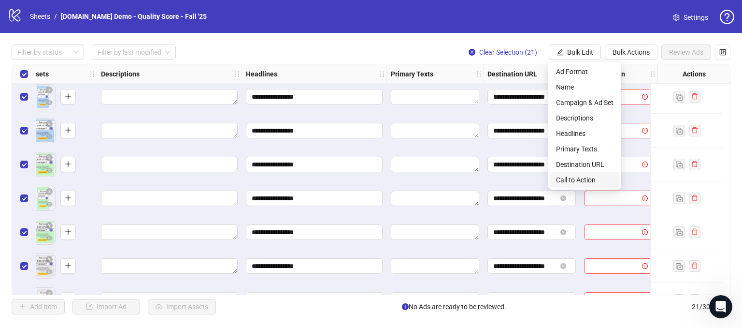
click at [563, 177] on span "Call to Action" at bounding box center [585, 179] width 58 height 11
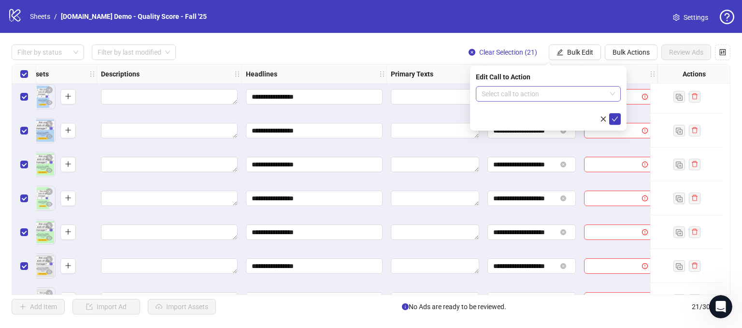
click at [522, 92] on input "search" at bounding box center [544, 94] width 125 height 14
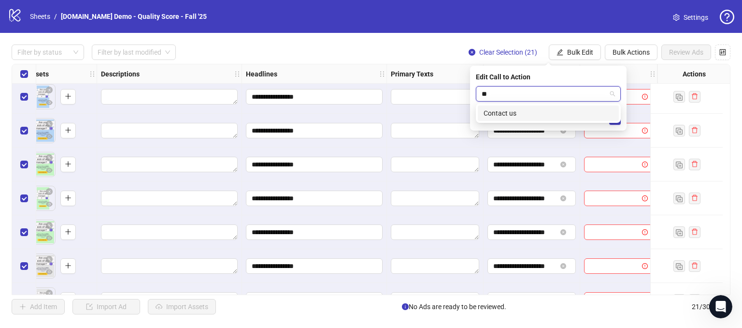
type input "***"
drag, startPoint x: 500, startPoint y: 114, endPoint x: 515, endPoint y: 116, distance: 15.3
click at [500, 113] on div "Contact us" at bounding box center [549, 113] width 130 height 11
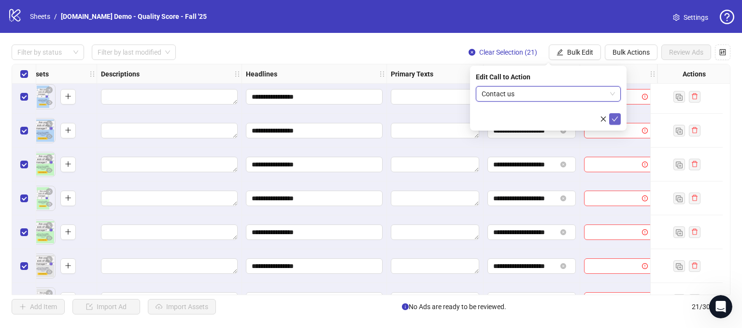
click at [615, 120] on icon "check" at bounding box center [615, 119] width 7 height 7
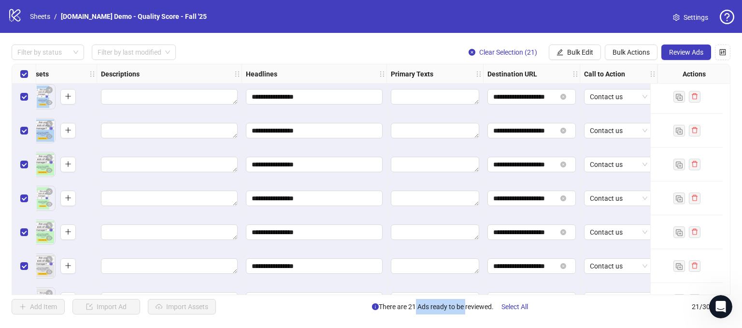
drag, startPoint x: 412, startPoint y: 309, endPoint x: 545, endPoint y: 307, distance: 132.9
click at [478, 313] on span "There are 21 Ads ready to be reviewed. Select All" at bounding box center [454, 306] width 164 height 15
click at [574, 306] on div "Add Item Import Ad Import Assets There are 21 Ads ready to be reviewed. Select …" at bounding box center [371, 306] width 719 height 15
click at [686, 51] on span "Review Ads" at bounding box center [686, 52] width 34 height 8
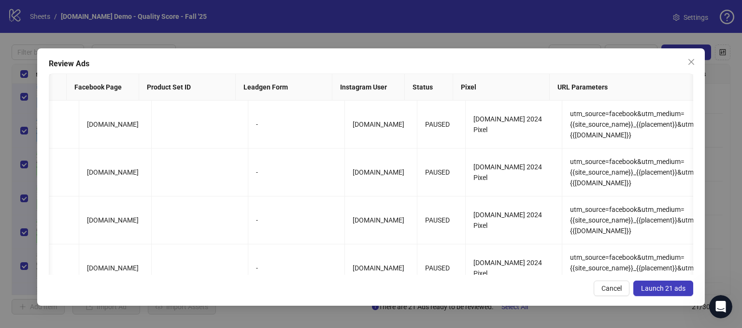
scroll to position [0, 1168]
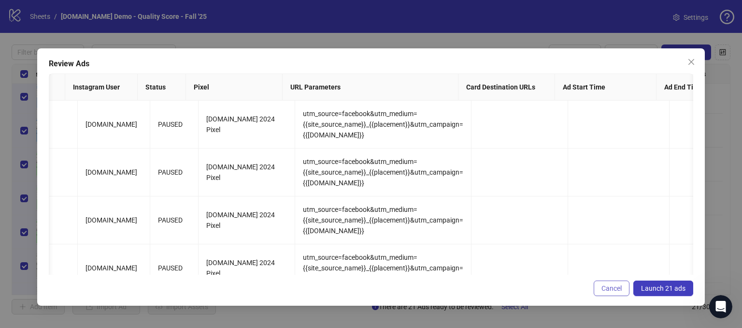
click at [607, 284] on span "Cancel" at bounding box center [612, 288] width 20 height 8
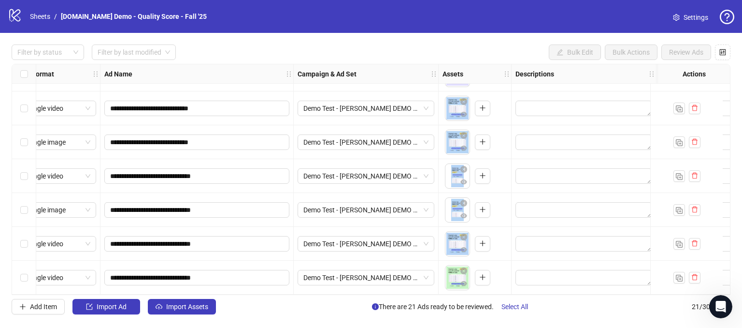
scroll to position [503, 0]
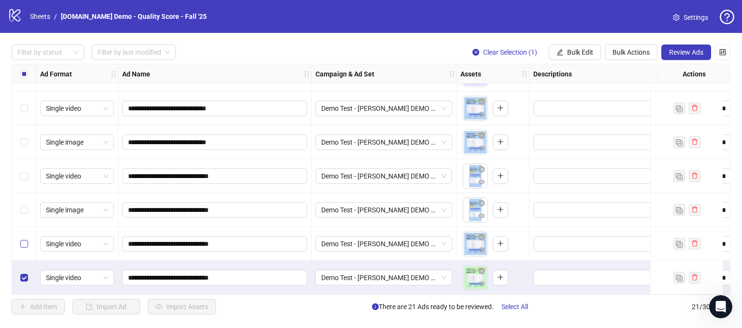
click at [26, 244] on label "Select row 20" at bounding box center [24, 243] width 8 height 11
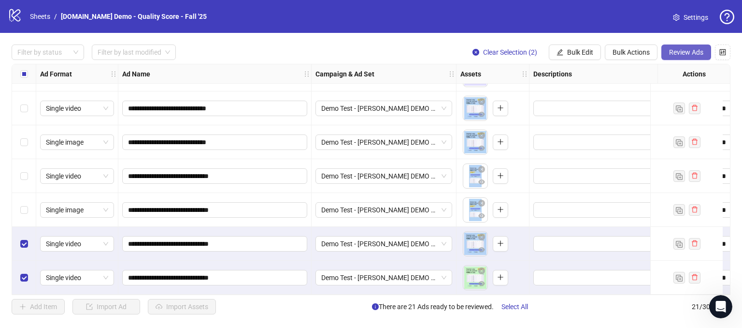
click at [682, 46] on button "Review Ads" at bounding box center [687, 51] width 50 height 15
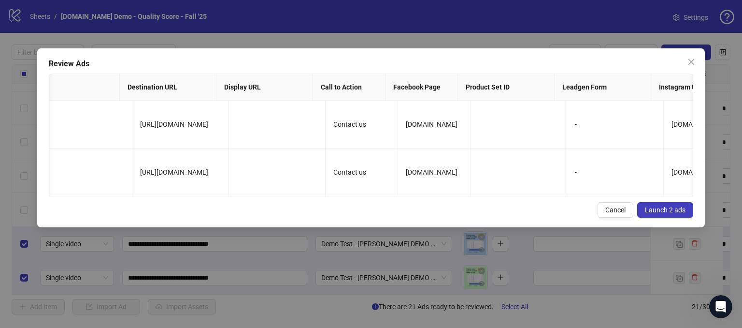
scroll to position [0, 0]
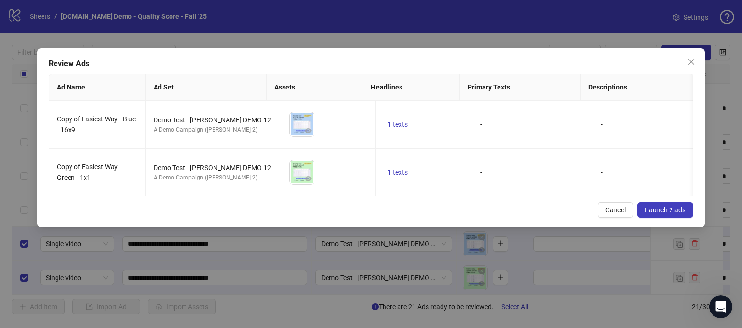
click at [666, 214] on span "Launch 2 ads" at bounding box center [665, 210] width 41 height 8
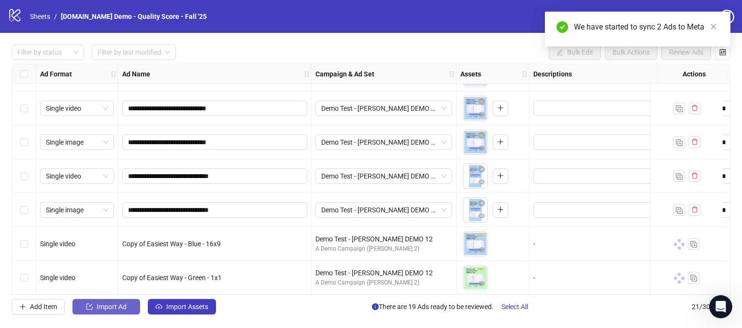
click at [120, 304] on span "Import Ad" at bounding box center [112, 307] width 30 height 8
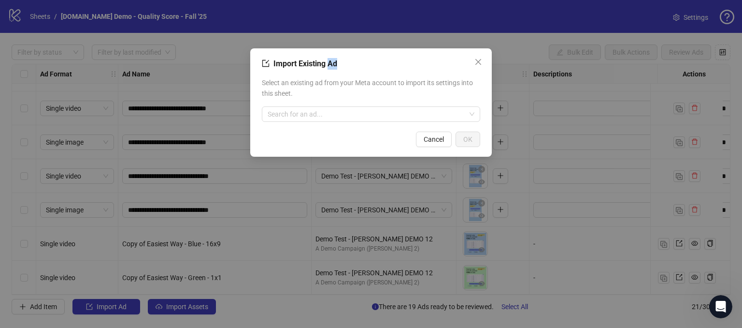
drag, startPoint x: 339, startPoint y: 67, endPoint x: 351, endPoint y: 62, distance: 13.5
click at [329, 64] on div "Import Existing Ad" at bounding box center [371, 64] width 218 height 12
click at [351, 62] on div "Import Existing Ad" at bounding box center [371, 64] width 218 height 12
click at [433, 144] on button "Cancel" at bounding box center [434, 138] width 36 height 15
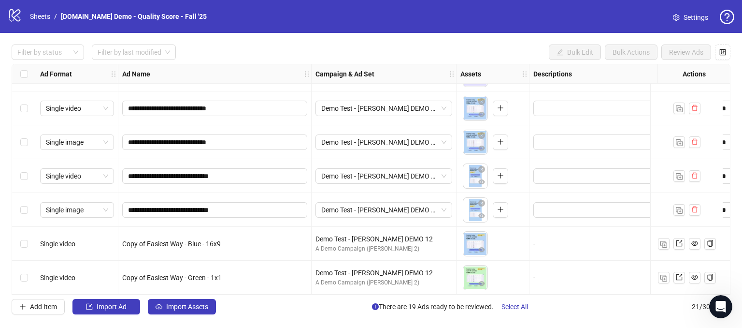
scroll to position [503, 0]
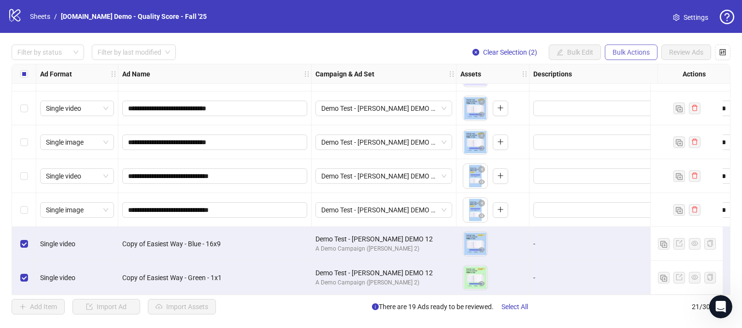
click at [619, 53] on span "Bulk Actions" at bounding box center [631, 52] width 37 height 8
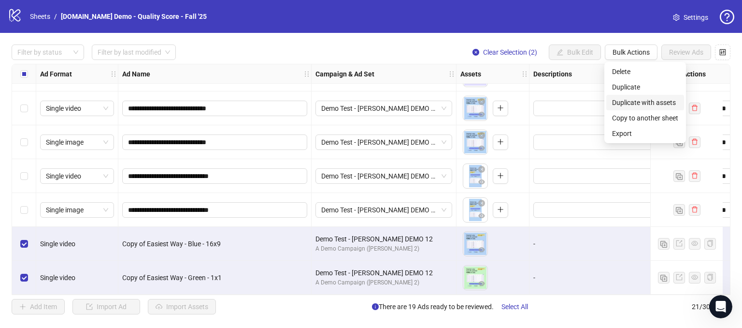
click at [631, 103] on span "Duplicate with assets" at bounding box center [645, 102] width 66 height 11
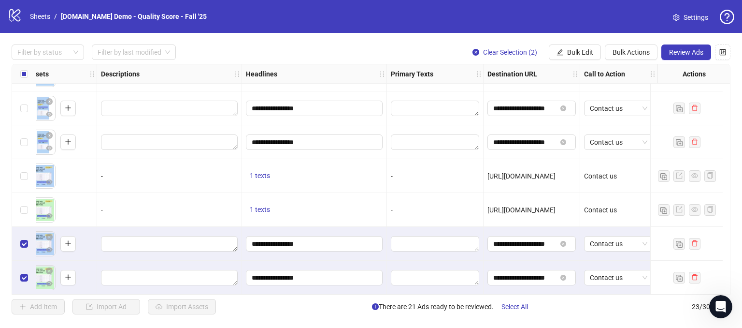
scroll to position [571, 0]
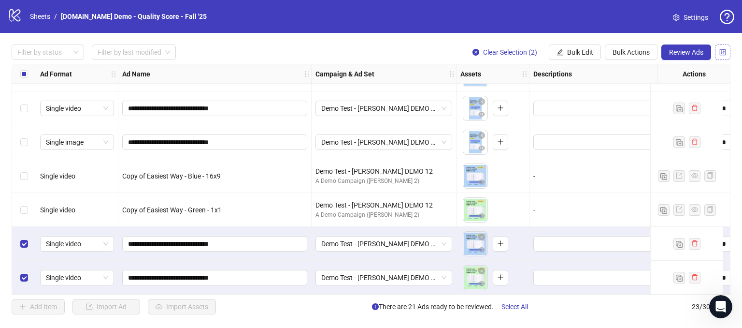
click at [724, 51] on icon "control" at bounding box center [723, 52] width 6 height 6
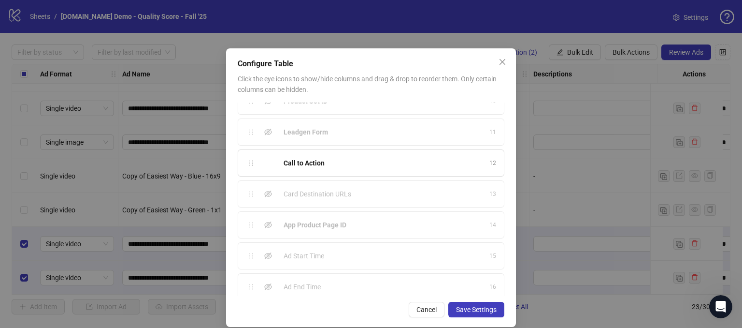
scroll to position [298, 0]
click at [426, 309] on span "Cancel" at bounding box center [427, 309] width 20 height 8
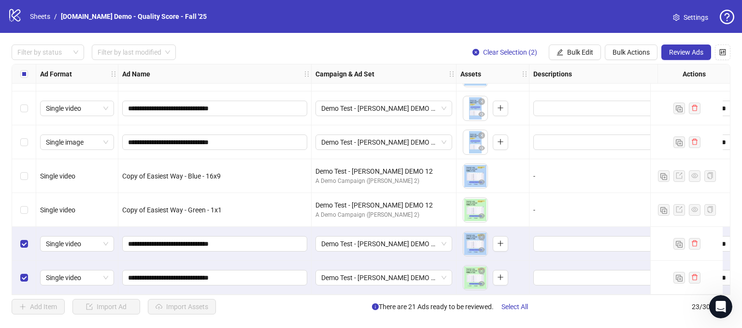
drag, startPoint x: 320, startPoint y: 294, endPoint x: 360, endPoint y: 296, distance: 39.7
click at [360, 296] on div "**********" at bounding box center [371, 179] width 742 height 293
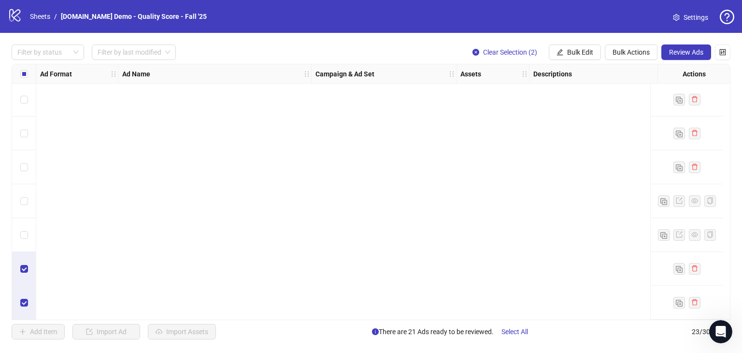
scroll to position [0, 0]
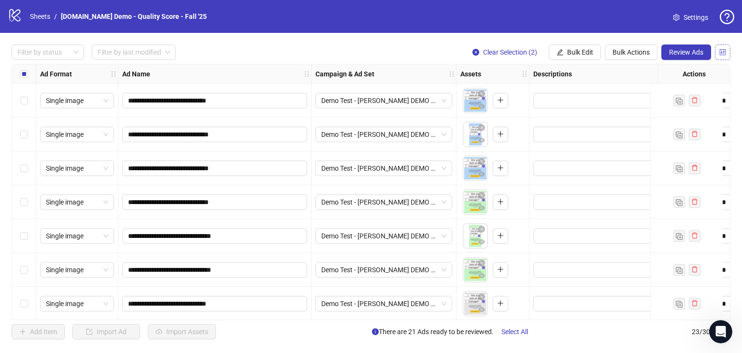
click at [724, 53] on icon "control" at bounding box center [723, 52] width 6 height 6
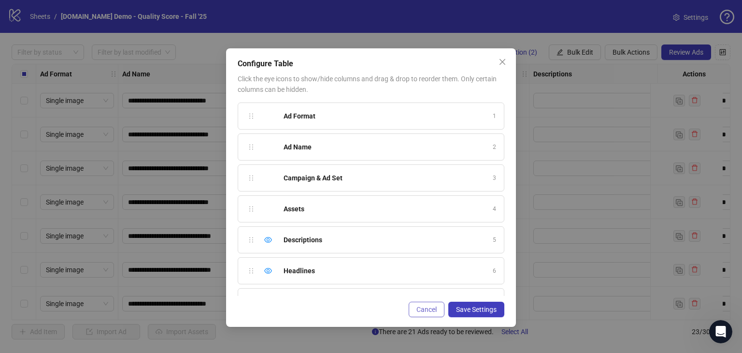
click at [421, 308] on span "Cancel" at bounding box center [427, 309] width 20 height 8
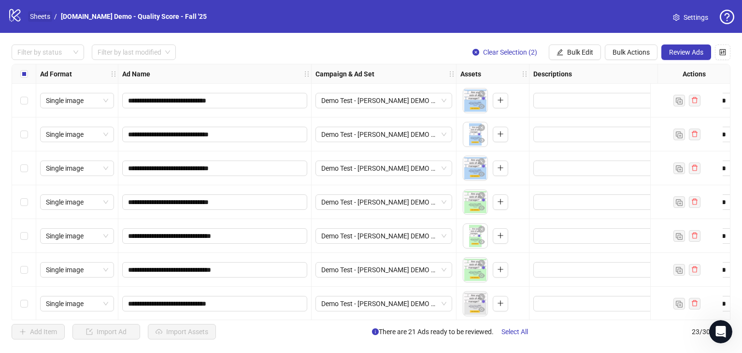
click at [39, 13] on link "Sheets" at bounding box center [40, 16] width 24 height 11
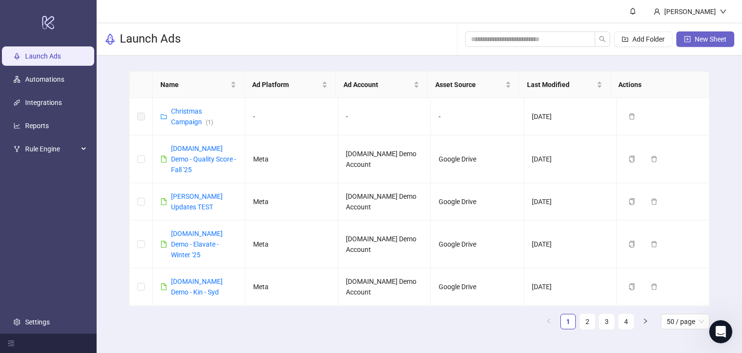
click at [693, 41] on button "New Sheet" at bounding box center [706, 38] width 58 height 15
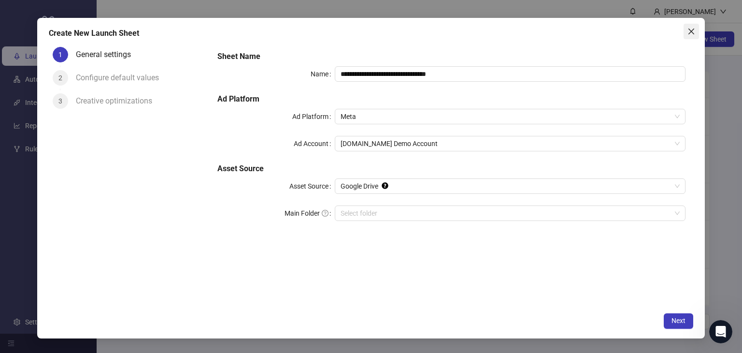
click at [690, 32] on icon "close" at bounding box center [692, 31] width 6 height 6
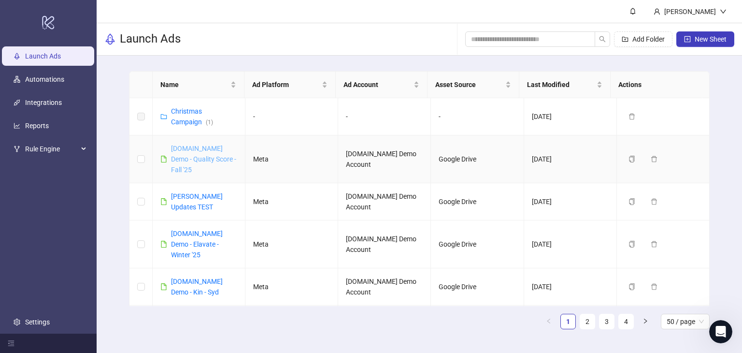
click at [193, 159] on link "[DOMAIN_NAME] Demo - Quality Score - Fall '25" at bounding box center [203, 159] width 65 height 29
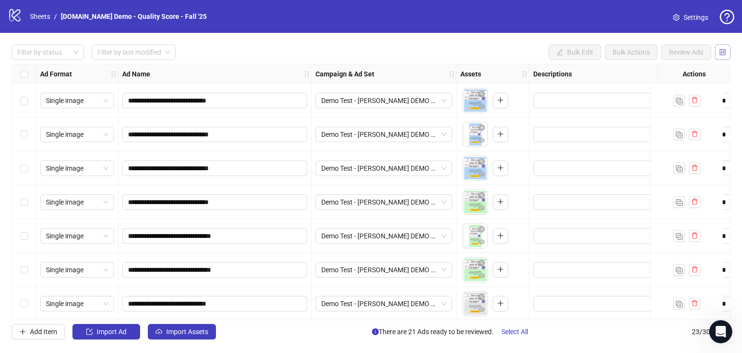
click at [723, 53] on icon "control" at bounding box center [723, 52] width 7 height 7
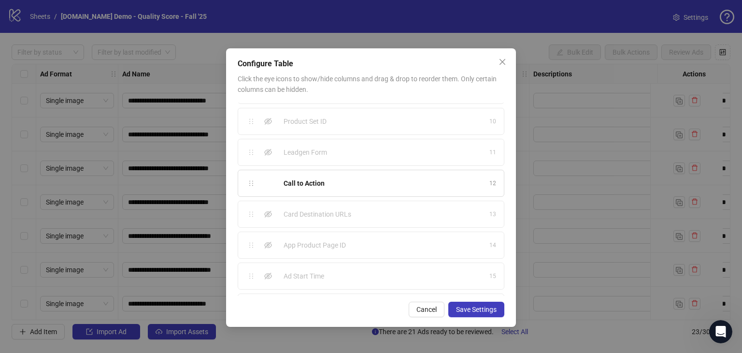
scroll to position [298, 0]
click at [425, 311] on span "Cancel" at bounding box center [427, 309] width 20 height 8
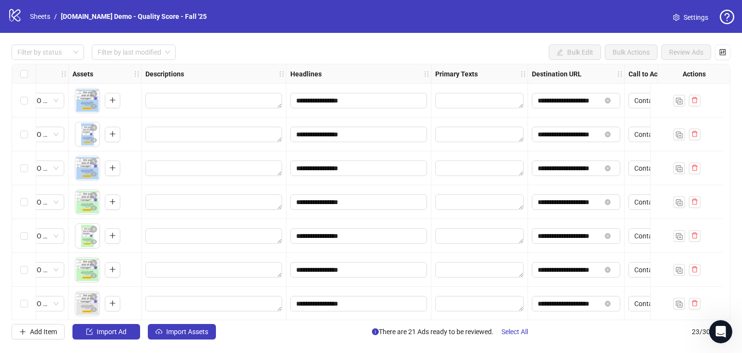
scroll to position [0, 439]
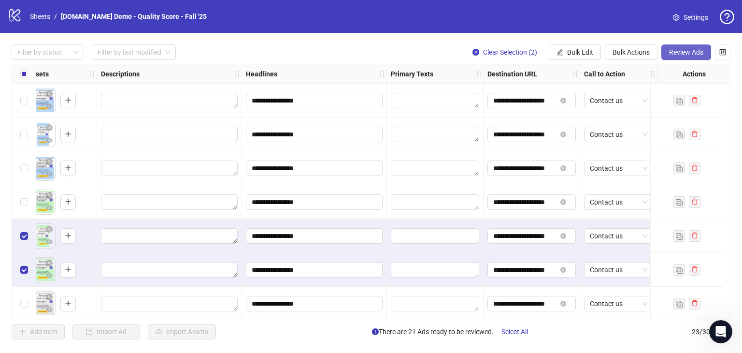
click at [674, 53] on span "Review Ads" at bounding box center [686, 52] width 34 height 8
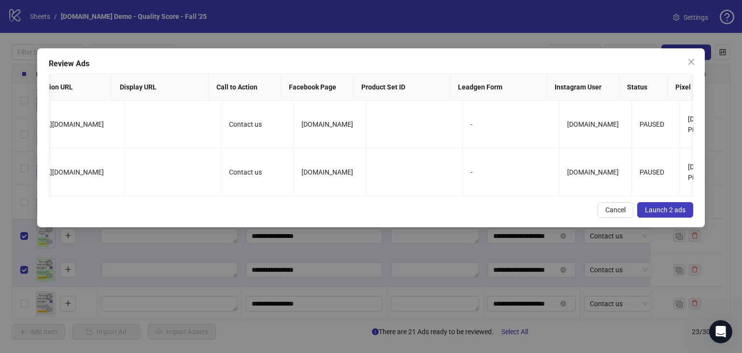
scroll to position [0, 0]
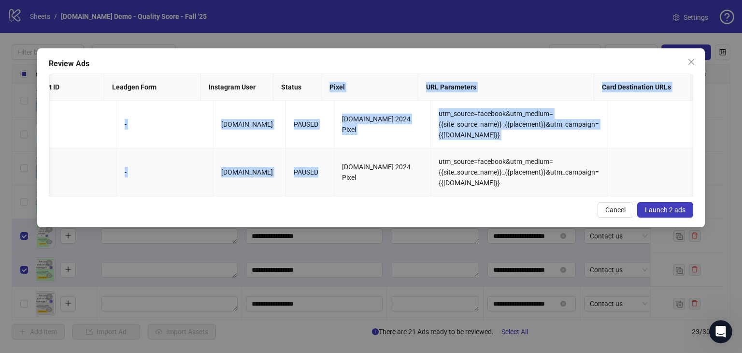
drag, startPoint x: 299, startPoint y: 84, endPoint x: 313, endPoint y: 171, distance: 88.6
click at [313, 171] on div "Ad Name Ad Set Assets Headlines Primary Texts Descriptions Destination URL Disp…" at bounding box center [371, 134] width 645 height 123
click at [311, 171] on td "PAUSED" at bounding box center [310, 172] width 48 height 48
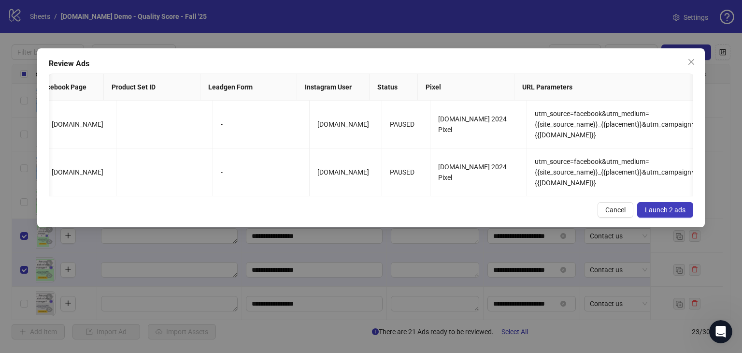
click at [608, 214] on span "Cancel" at bounding box center [616, 210] width 20 height 8
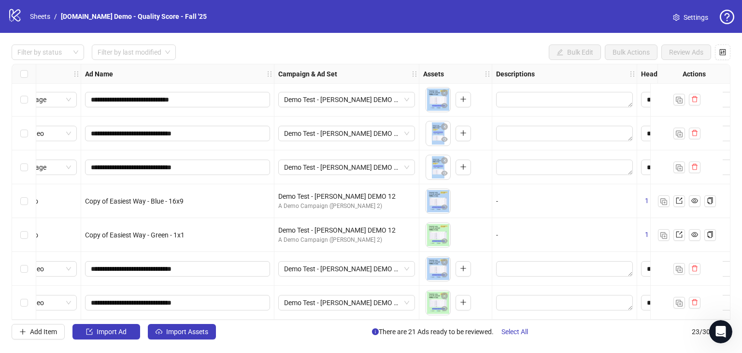
scroll to position [546, 0]
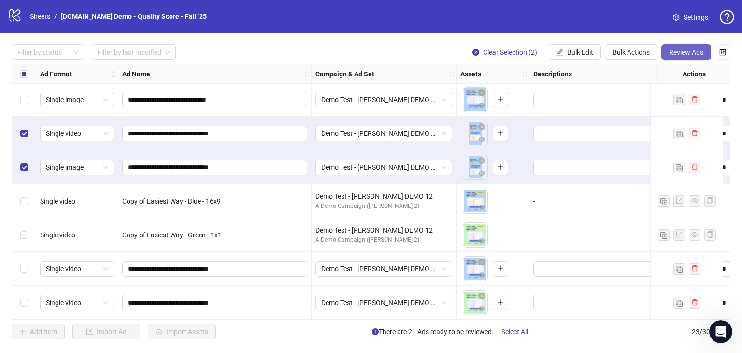
click at [688, 53] on span "Review Ads" at bounding box center [686, 52] width 34 height 8
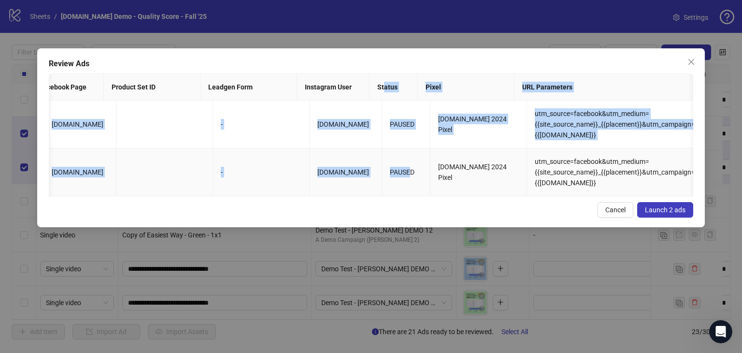
drag, startPoint x: 385, startPoint y: 83, endPoint x: 396, endPoint y: 173, distance: 90.2
click at [396, 173] on div "Ad Name Ad Set Assets Headlines Primary Texts Descriptions Destination URL Disp…" at bounding box center [371, 134] width 645 height 123
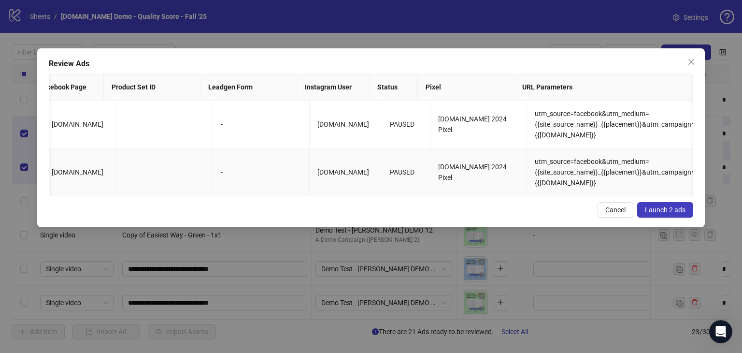
click at [404, 173] on td "PAUSED" at bounding box center [406, 172] width 48 height 48
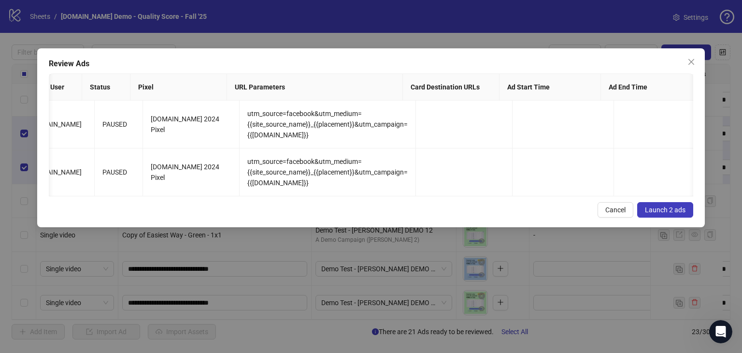
scroll to position [0, 1075]
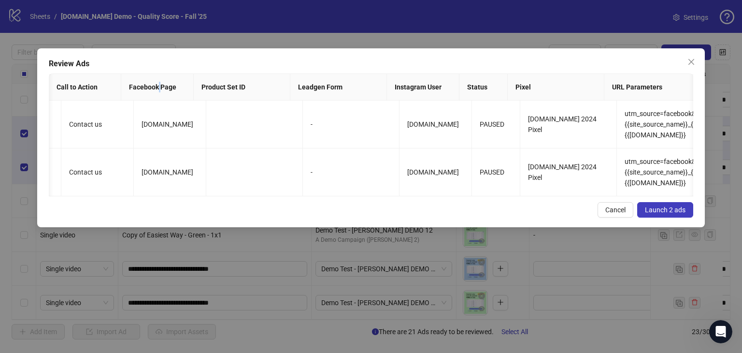
drag, startPoint x: 161, startPoint y: 79, endPoint x: 158, endPoint y: 90, distance: 11.5
click at [158, 90] on th "Facebook Page" at bounding box center [157, 87] width 72 height 27
click at [159, 108] on td "[DOMAIN_NAME]" at bounding box center [170, 125] width 72 height 48
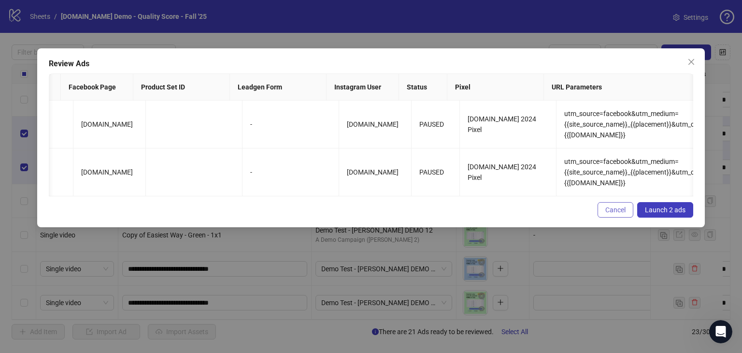
click at [610, 214] on span "Cancel" at bounding box center [616, 210] width 20 height 8
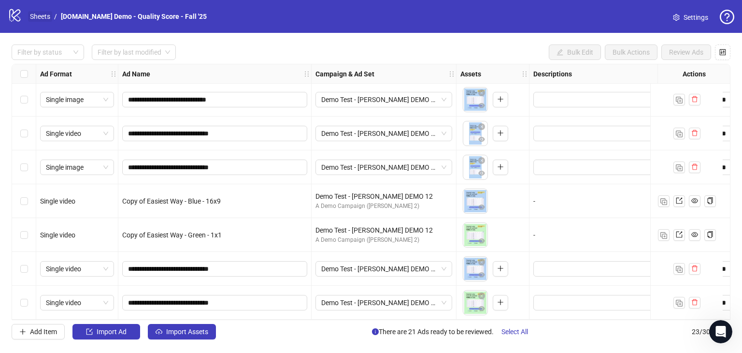
click at [38, 17] on link "Sheets" at bounding box center [40, 16] width 24 height 11
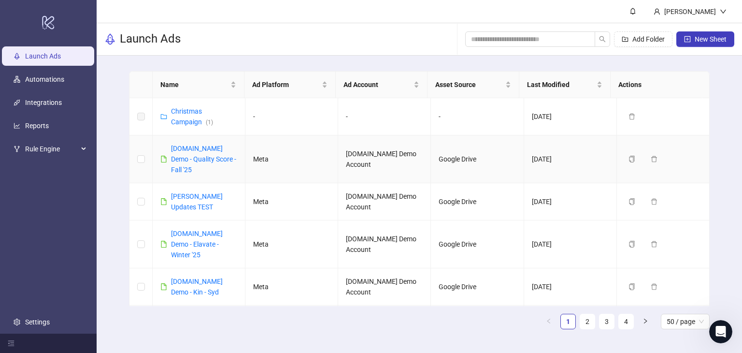
click at [191, 153] on div "[DOMAIN_NAME] Demo - Quality Score - Fall '25" at bounding box center [204, 159] width 66 height 32
click at [195, 159] on link "[DOMAIN_NAME] Demo - Quality Score - Fall '25" at bounding box center [203, 159] width 65 height 29
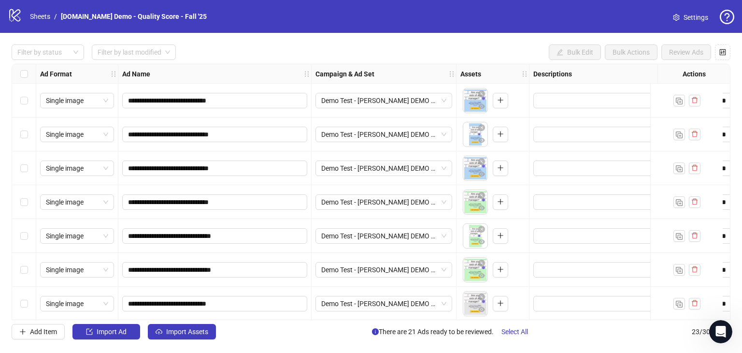
click at [695, 11] on link "Settings" at bounding box center [691, 17] width 51 height 15
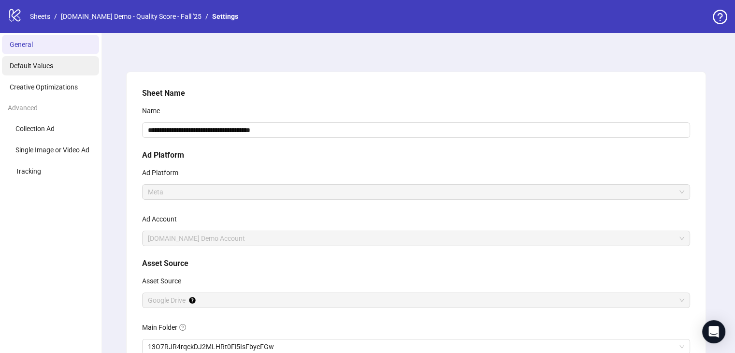
click at [14, 66] on span "Default Values" at bounding box center [31, 66] width 43 height 8
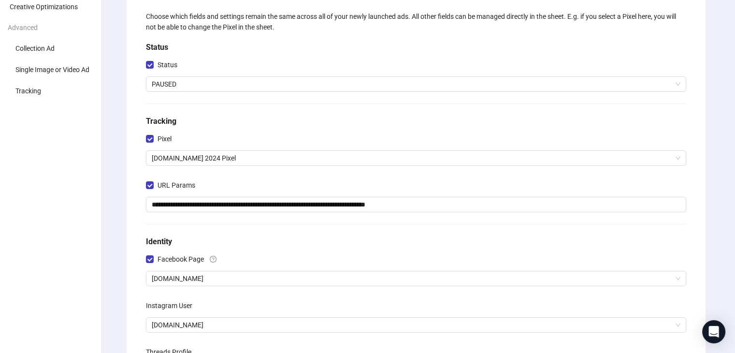
scroll to position [64, 0]
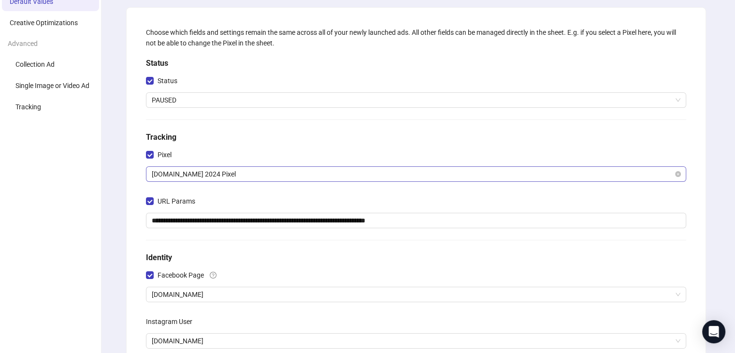
click at [228, 172] on span "[DOMAIN_NAME] 2024 Pixel" at bounding box center [416, 174] width 529 height 14
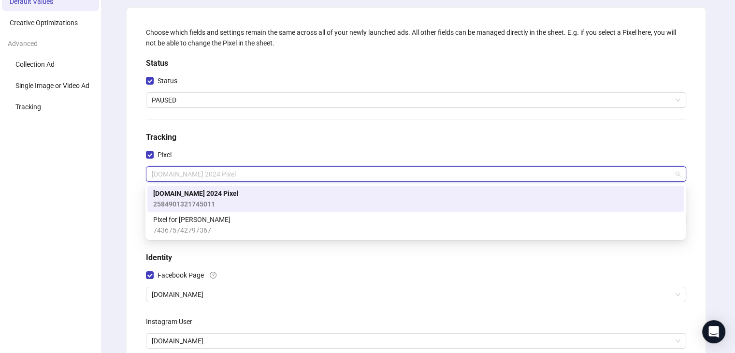
click at [263, 147] on div "Pixel" at bounding box center [416, 156] width 540 height 19
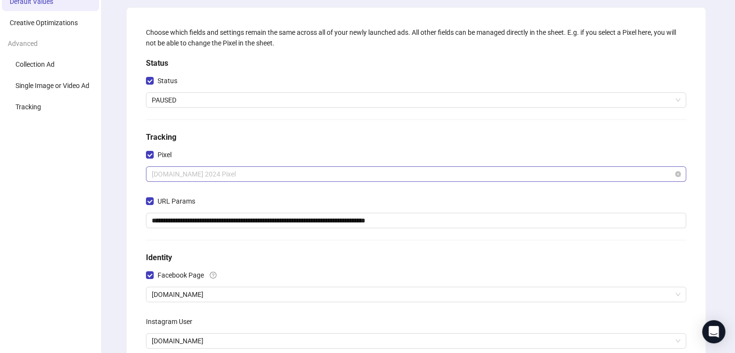
click at [215, 176] on span "[DOMAIN_NAME] 2024 Pixel" at bounding box center [416, 174] width 529 height 14
click at [261, 132] on h5 "Tracking" at bounding box center [416, 137] width 540 height 12
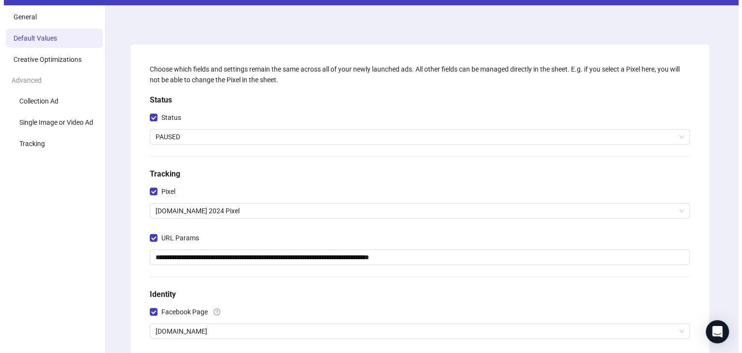
scroll to position [0, 0]
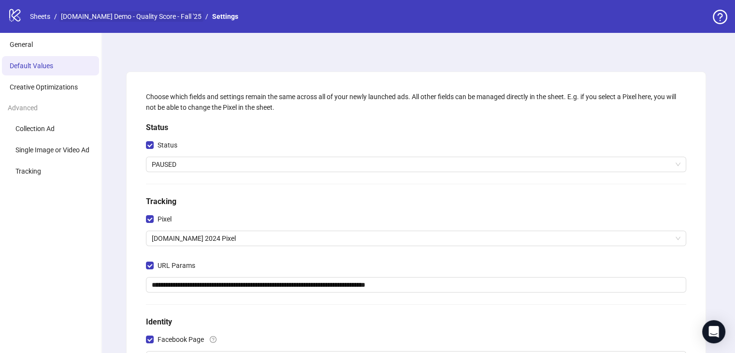
click at [122, 16] on link "[DOMAIN_NAME] Demo - Quality Score - Fall '25" at bounding box center [131, 16] width 145 height 11
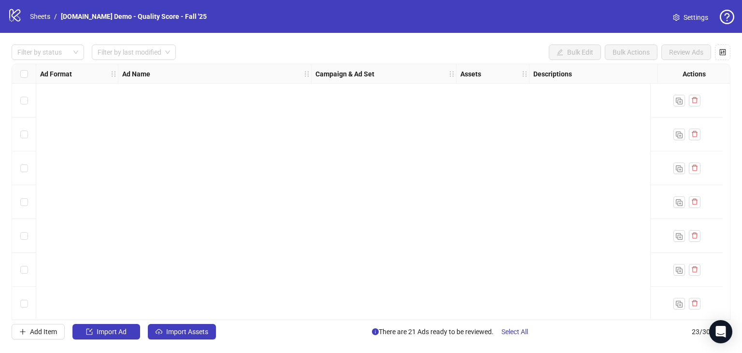
scroll to position [546, 0]
